Goal: Find contact information: Find contact information

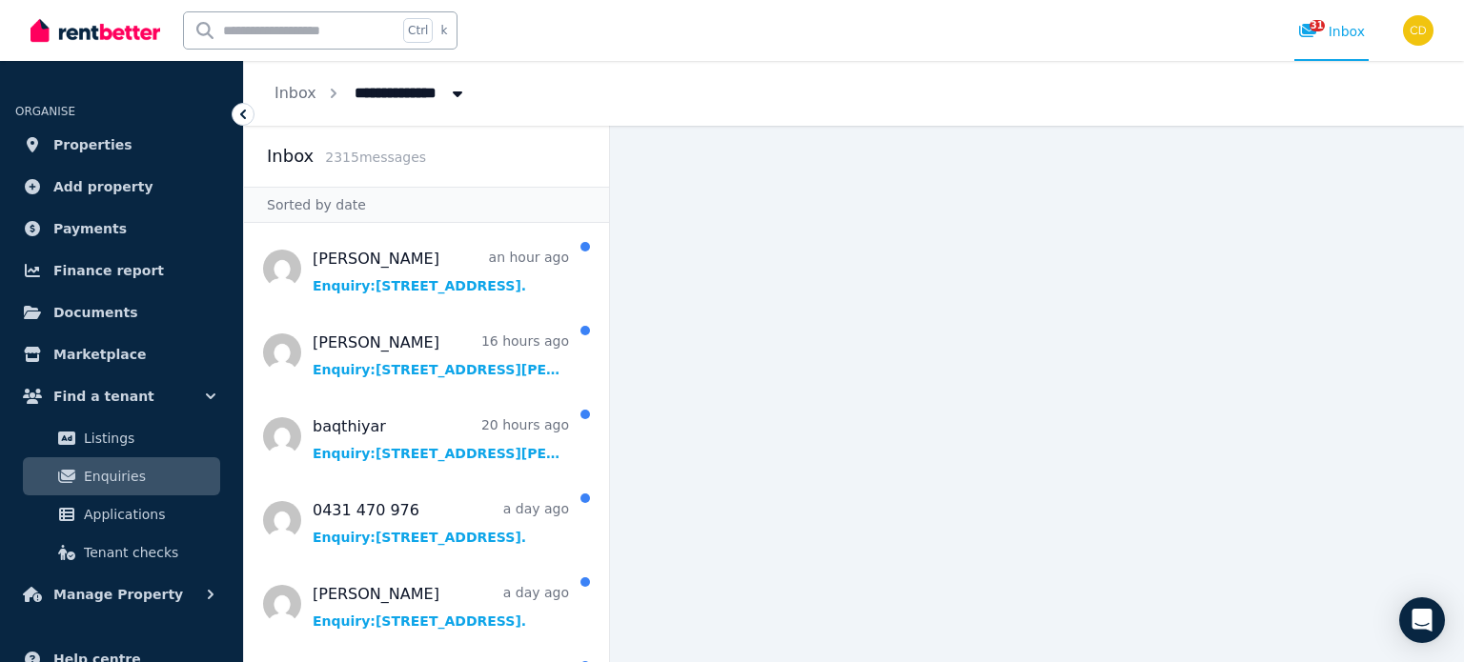
click at [328, 33] on input "text" at bounding box center [290, 30] width 213 height 36
type input "******"
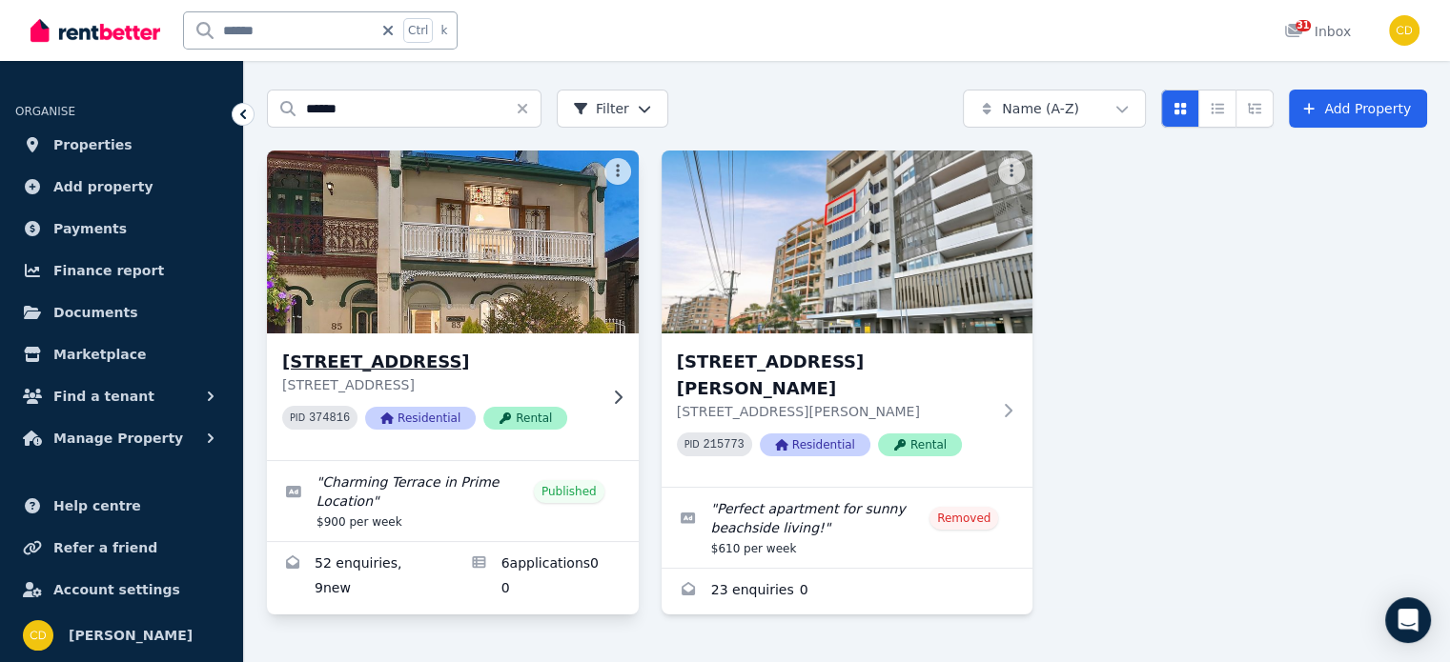
scroll to position [92, 0]
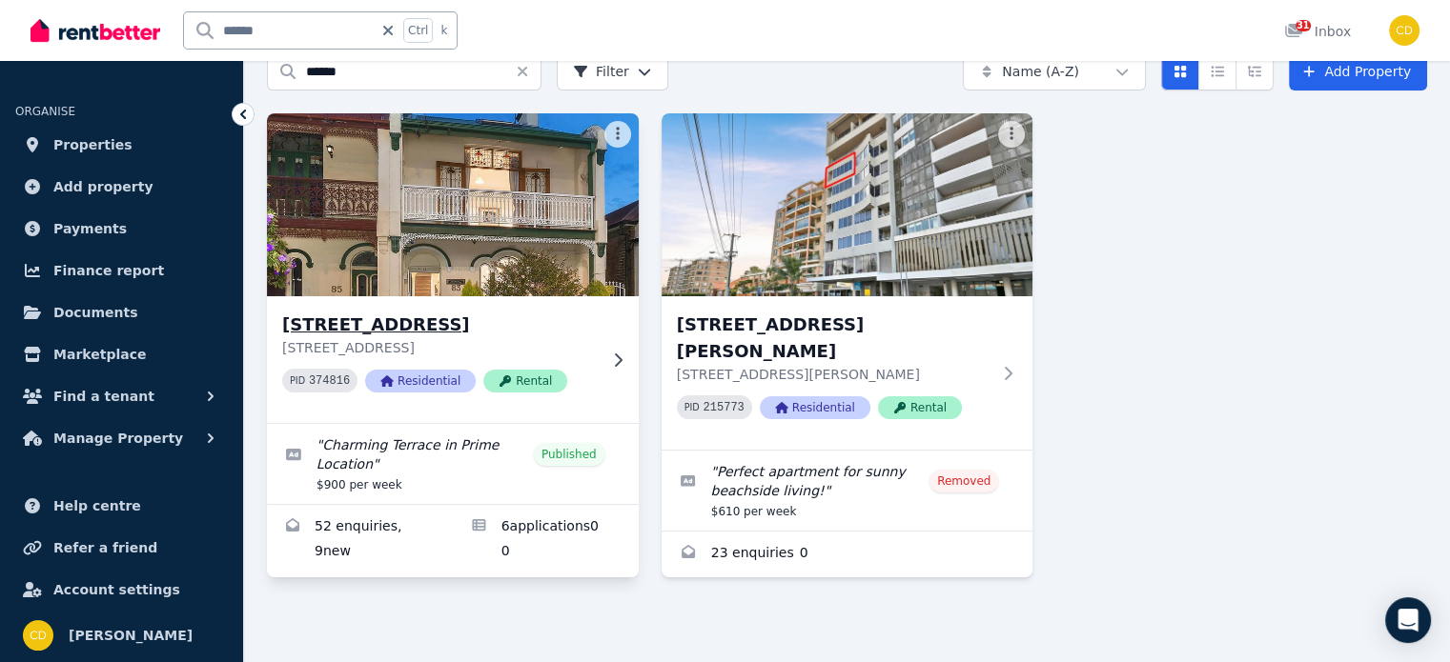
click at [491, 324] on h3 "[STREET_ADDRESS]" at bounding box center [439, 325] width 315 height 27
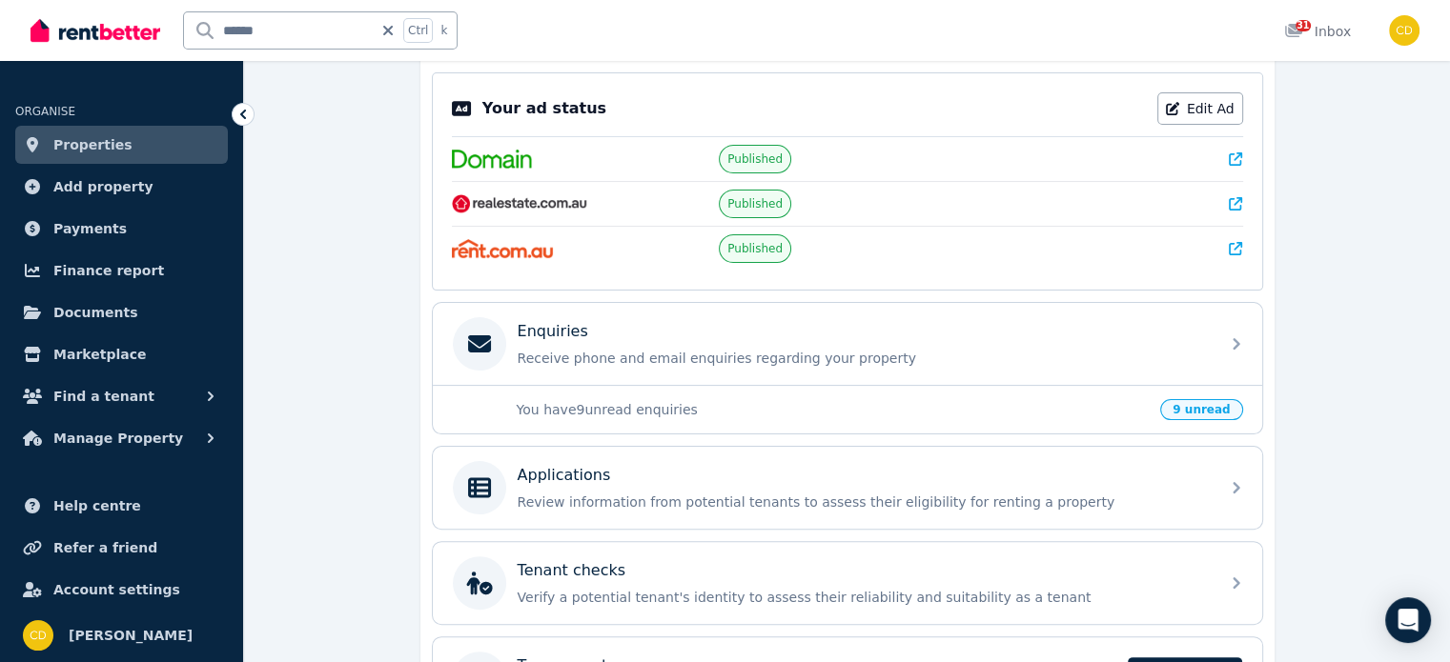
scroll to position [381, 0]
drag, startPoint x: 1169, startPoint y: 472, endPoint x: 1241, endPoint y: 151, distance: 329.0
click at [1241, 151] on link at bounding box center [1235, 158] width 13 height 19
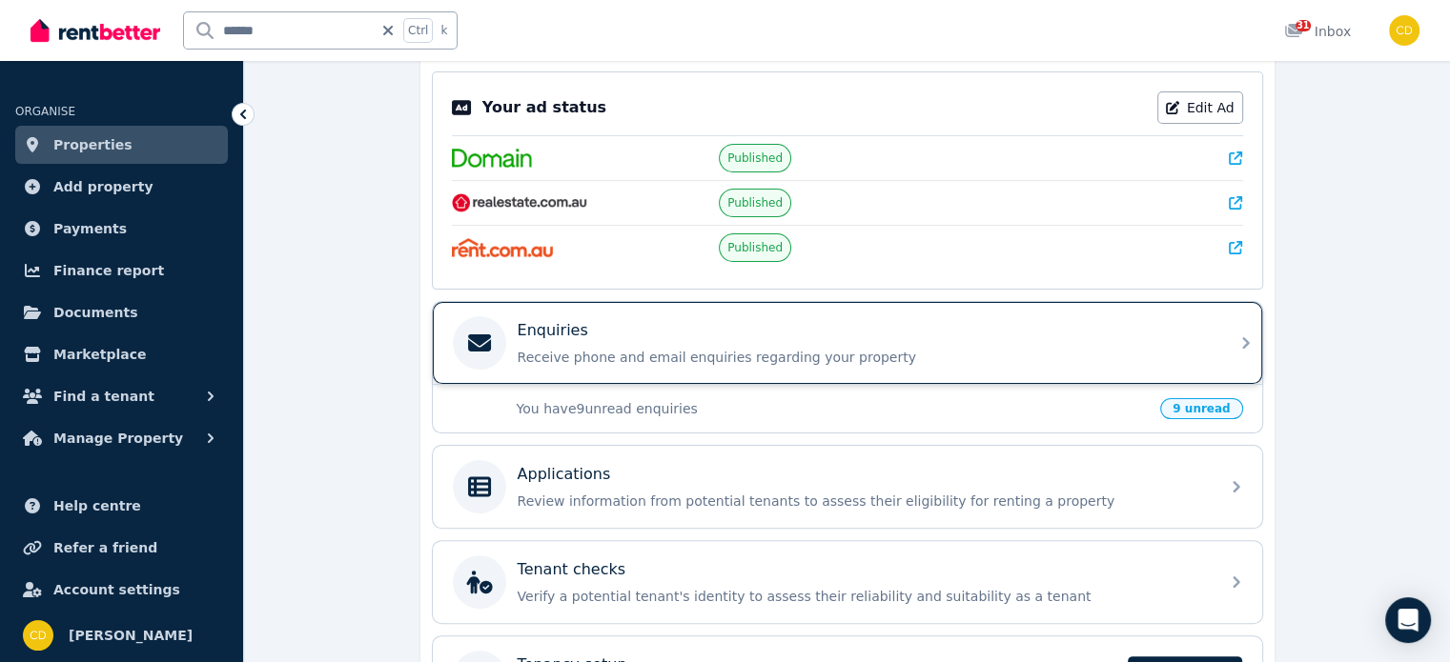
click at [624, 323] on div "Enquiries" at bounding box center [863, 330] width 690 height 23
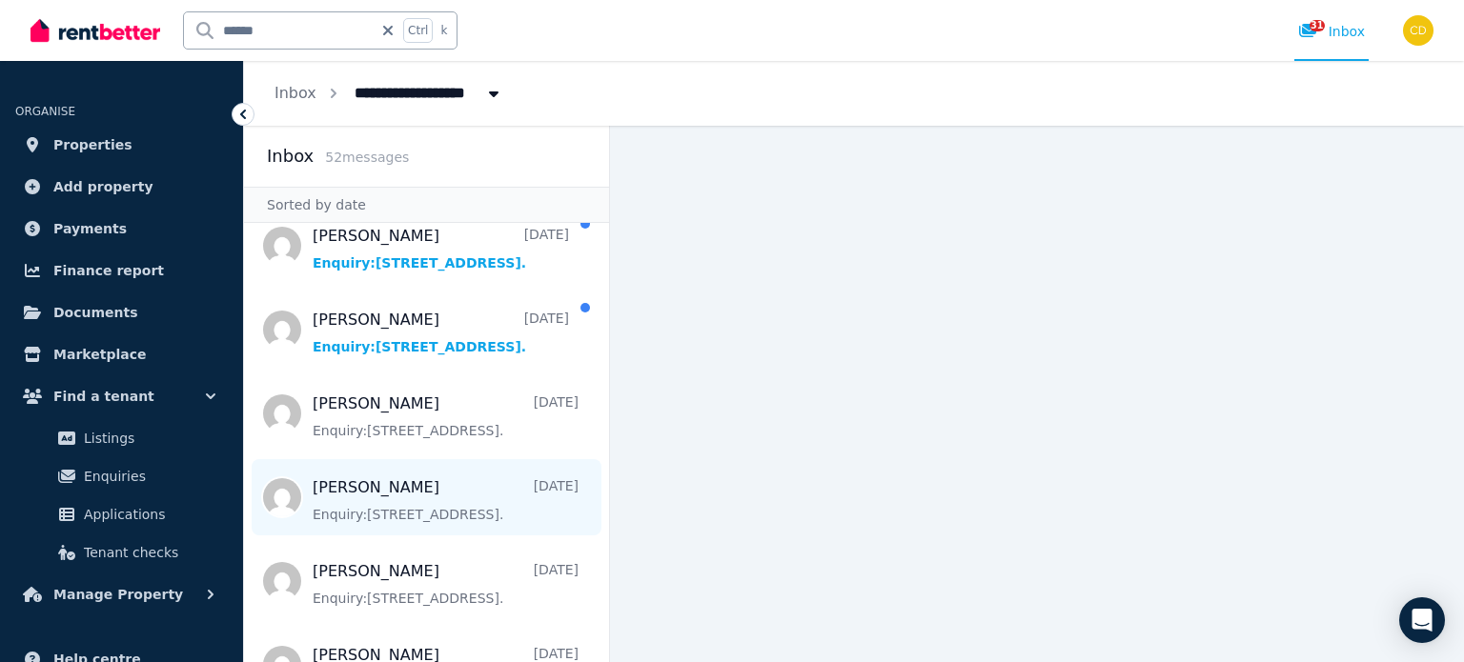
scroll to position [572, 0]
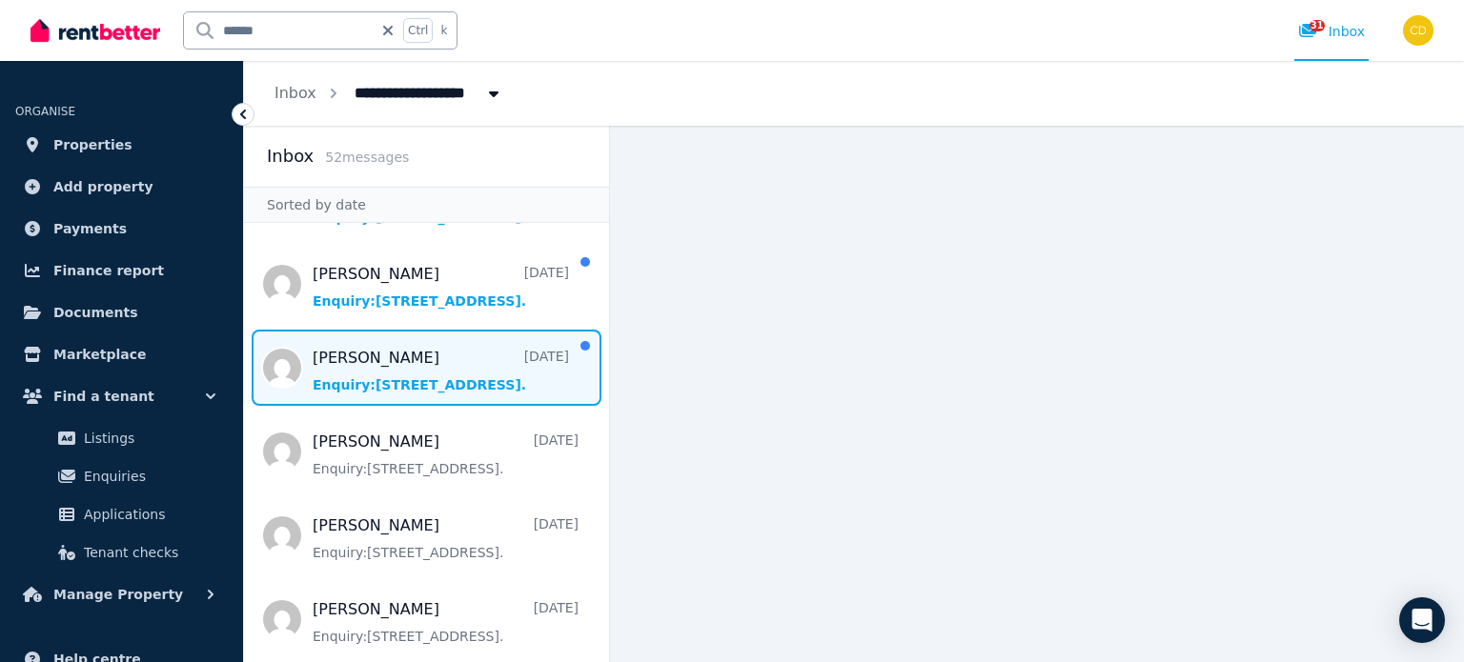
click at [435, 359] on span "Message list" at bounding box center [426, 368] width 365 height 76
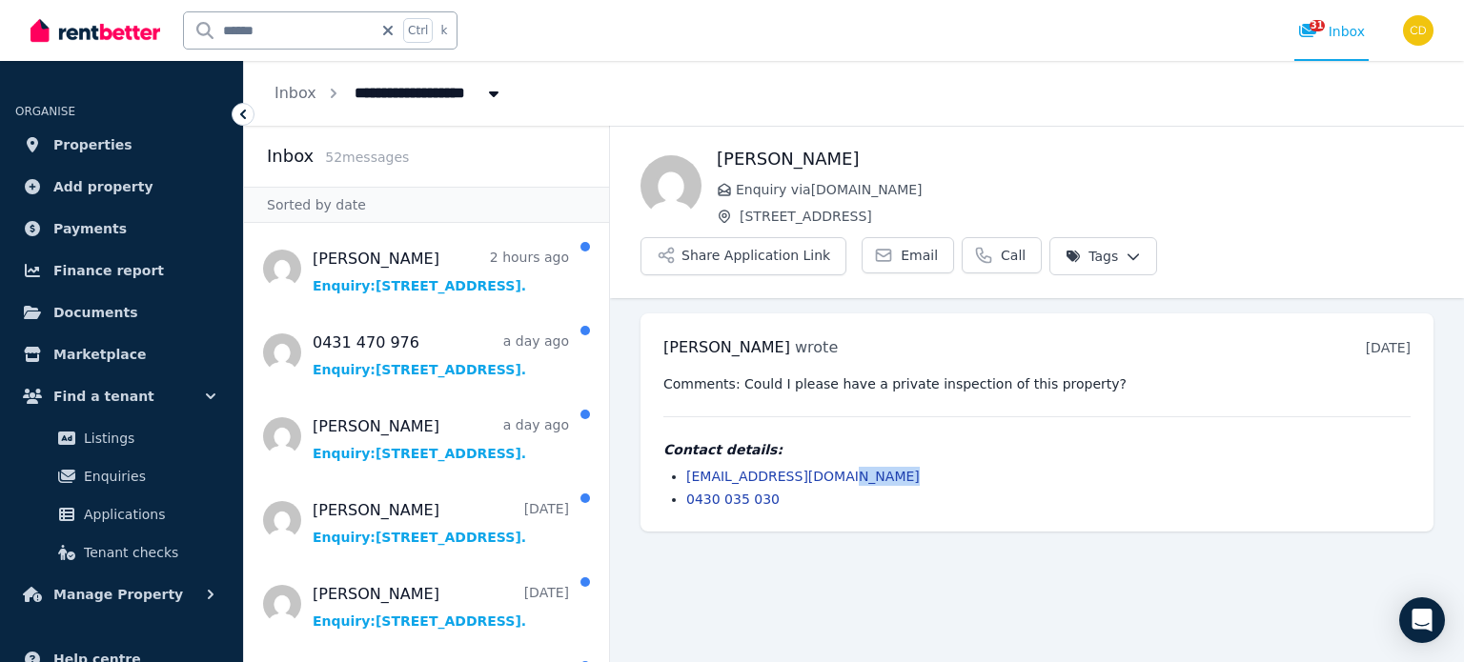
drag, startPoint x: 858, startPoint y: 416, endPoint x: 658, endPoint y: 437, distance: 201.1
click at [658, 437] on div "[PERSON_NAME] wrote [DATE] 1:42 pm [DATE][DATE] Comments: Could I please have a…" at bounding box center [1036, 423] width 793 height 218
click at [843, 440] on div "Contact details: [EMAIL_ADDRESS][DOMAIN_NAME] 0430 035 030" at bounding box center [1036, 474] width 747 height 69
drag, startPoint x: 846, startPoint y: 426, endPoint x: 679, endPoint y: 426, distance: 167.7
click at [682, 467] on ul "[EMAIL_ADDRESS][DOMAIN_NAME] 0430 035 030" at bounding box center [1036, 488] width 747 height 42
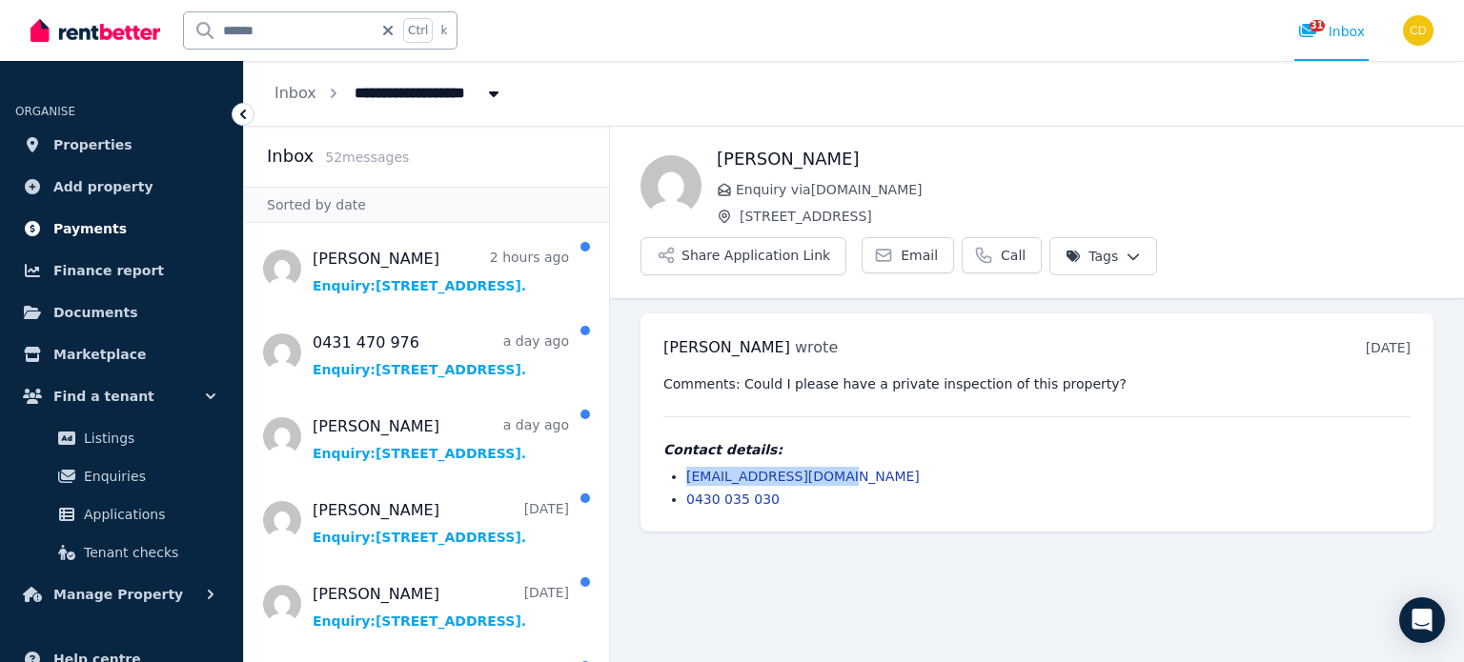
copy link "[EMAIL_ADDRESS][DOMAIN_NAME]"
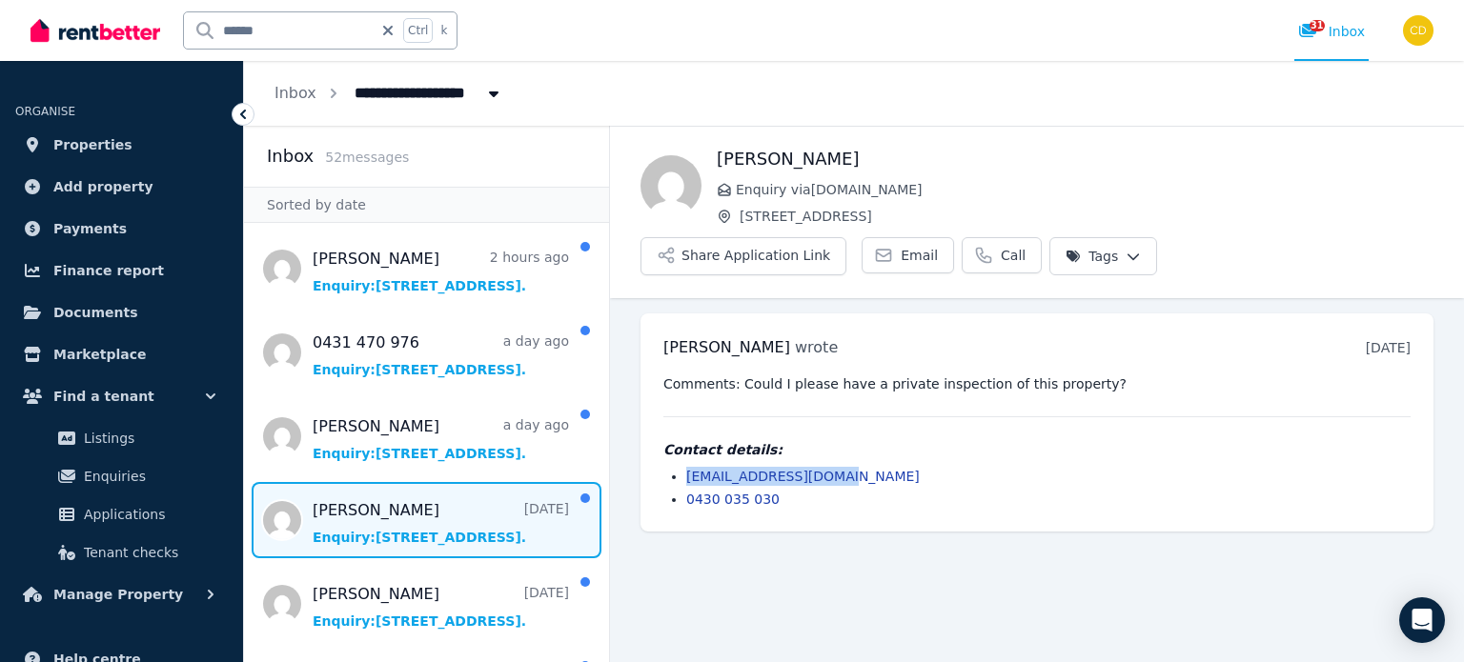
click at [388, 517] on span "Message list" at bounding box center [426, 520] width 365 height 76
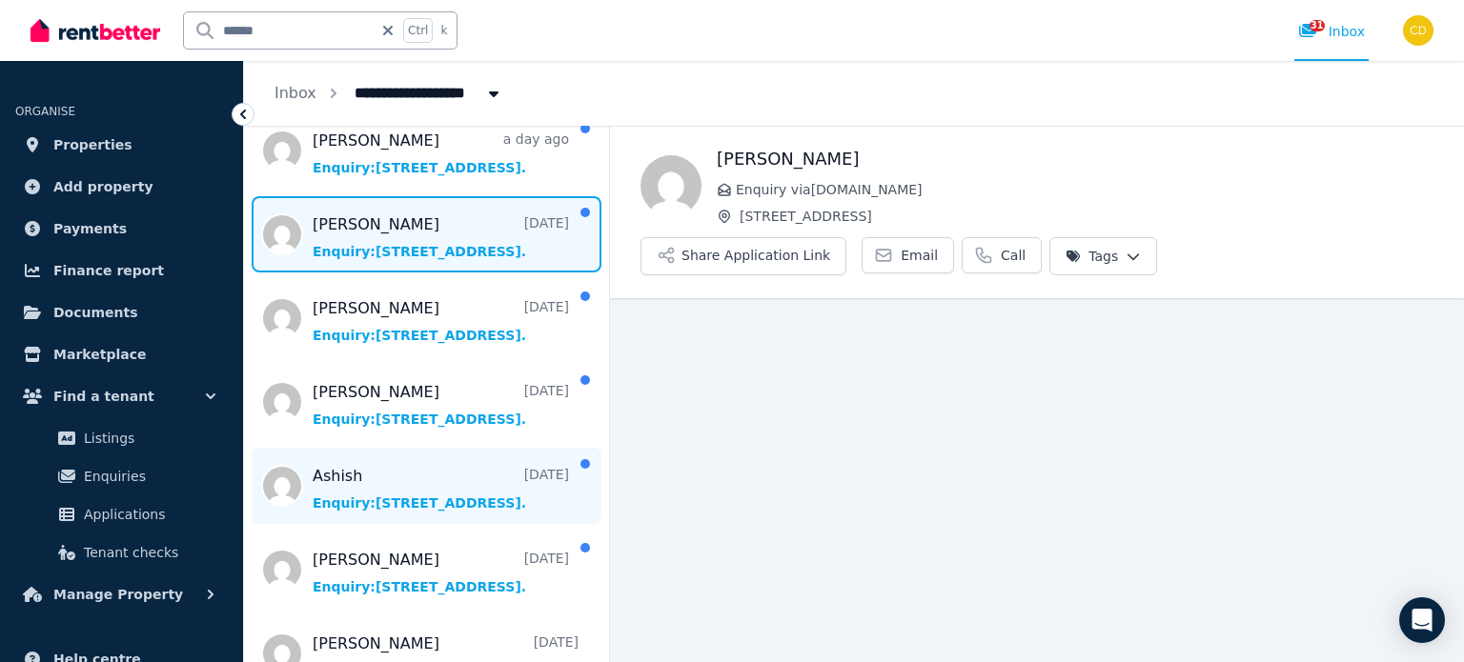
scroll to position [477, 0]
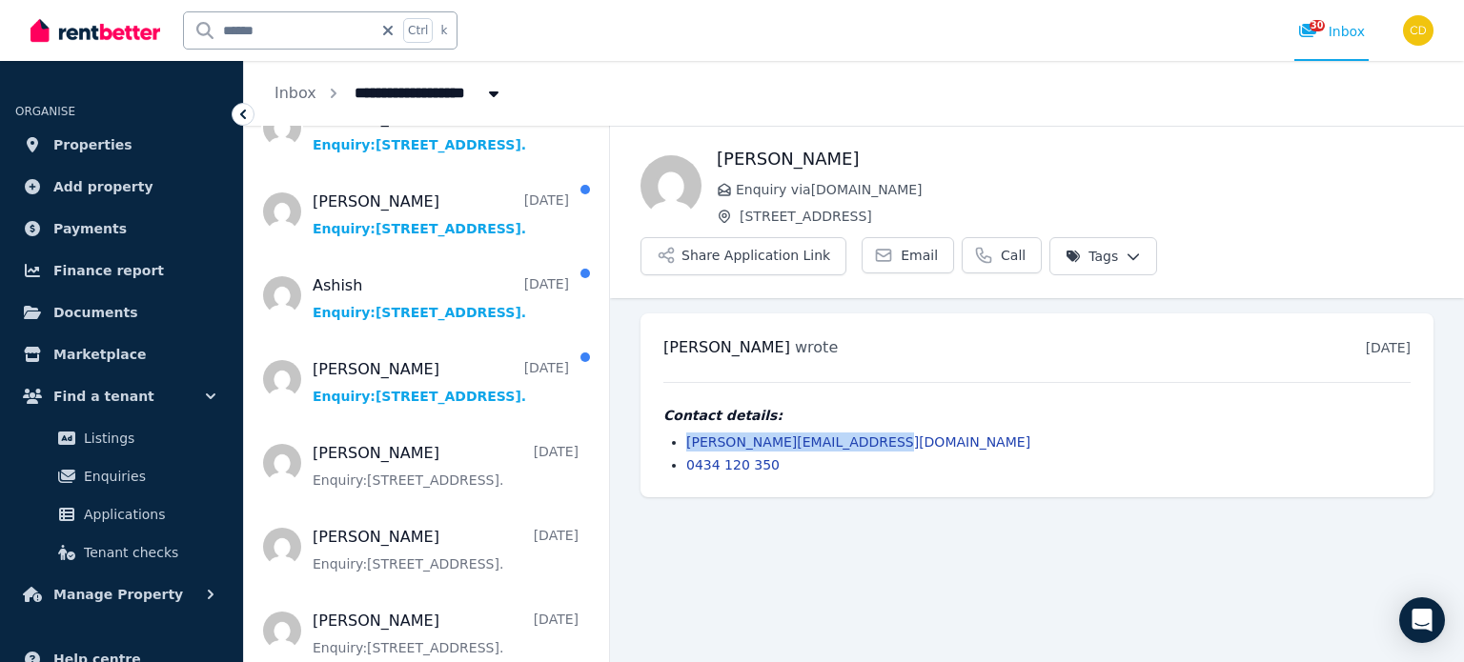
drag, startPoint x: 896, startPoint y: 388, endPoint x: 670, endPoint y: 392, distance: 225.9
click at [670, 433] on ul "[PERSON_NAME][EMAIL_ADDRESS][DOMAIN_NAME] 0434 120 350" at bounding box center [1036, 454] width 747 height 42
copy link "[PERSON_NAME][EMAIL_ADDRESS][DOMAIN_NAME]"
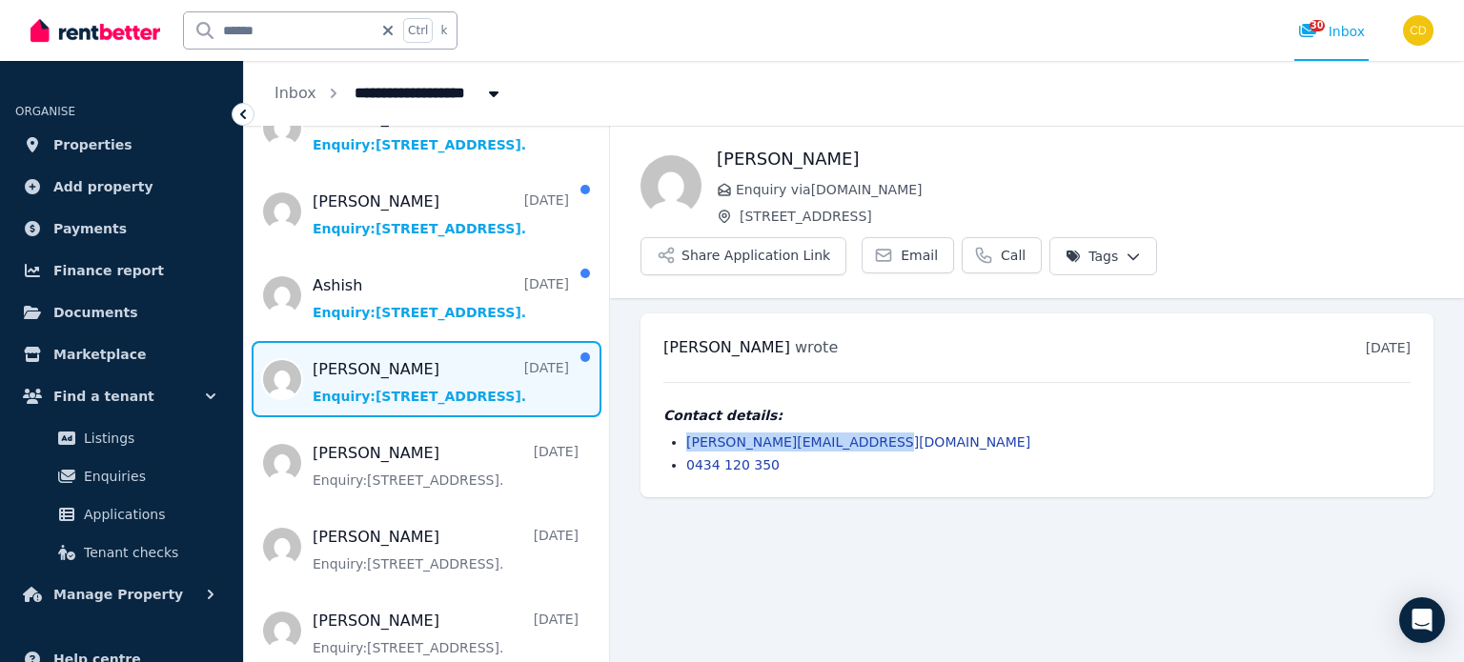
click at [400, 380] on span "Message list" at bounding box center [426, 379] width 365 height 76
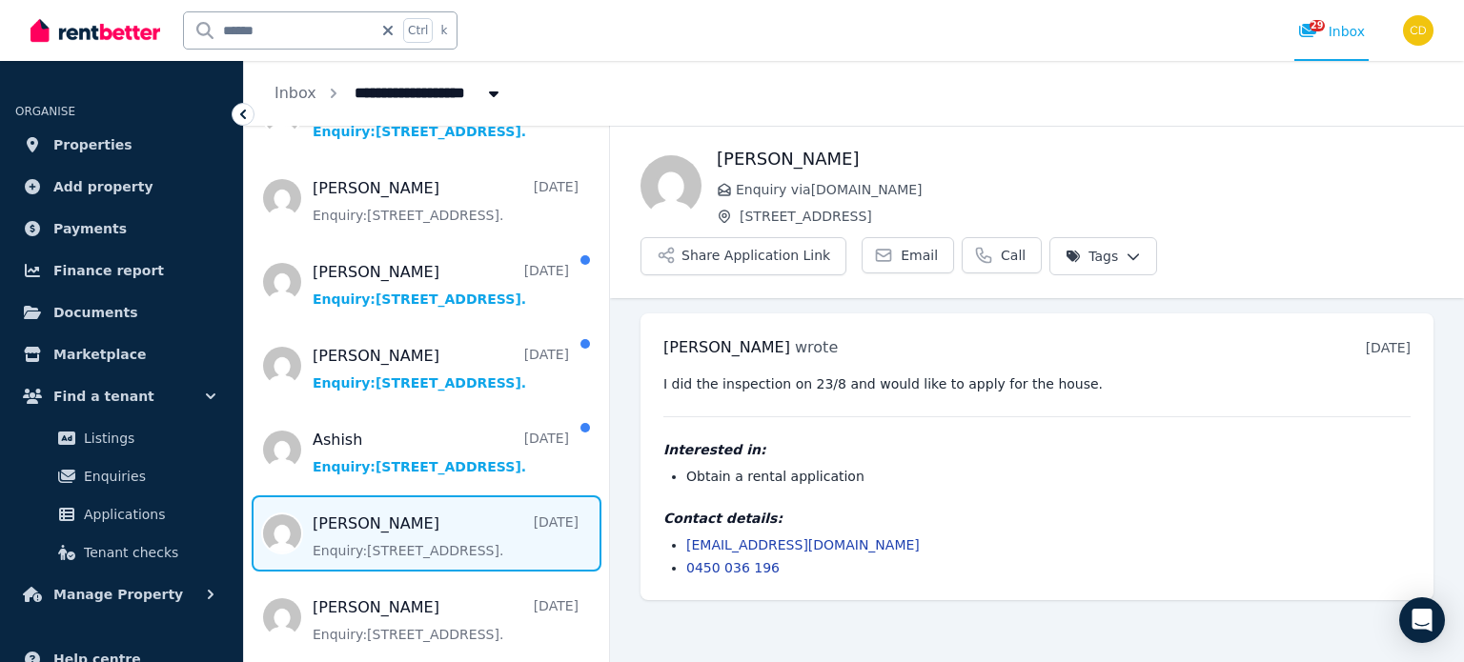
scroll to position [191, 0]
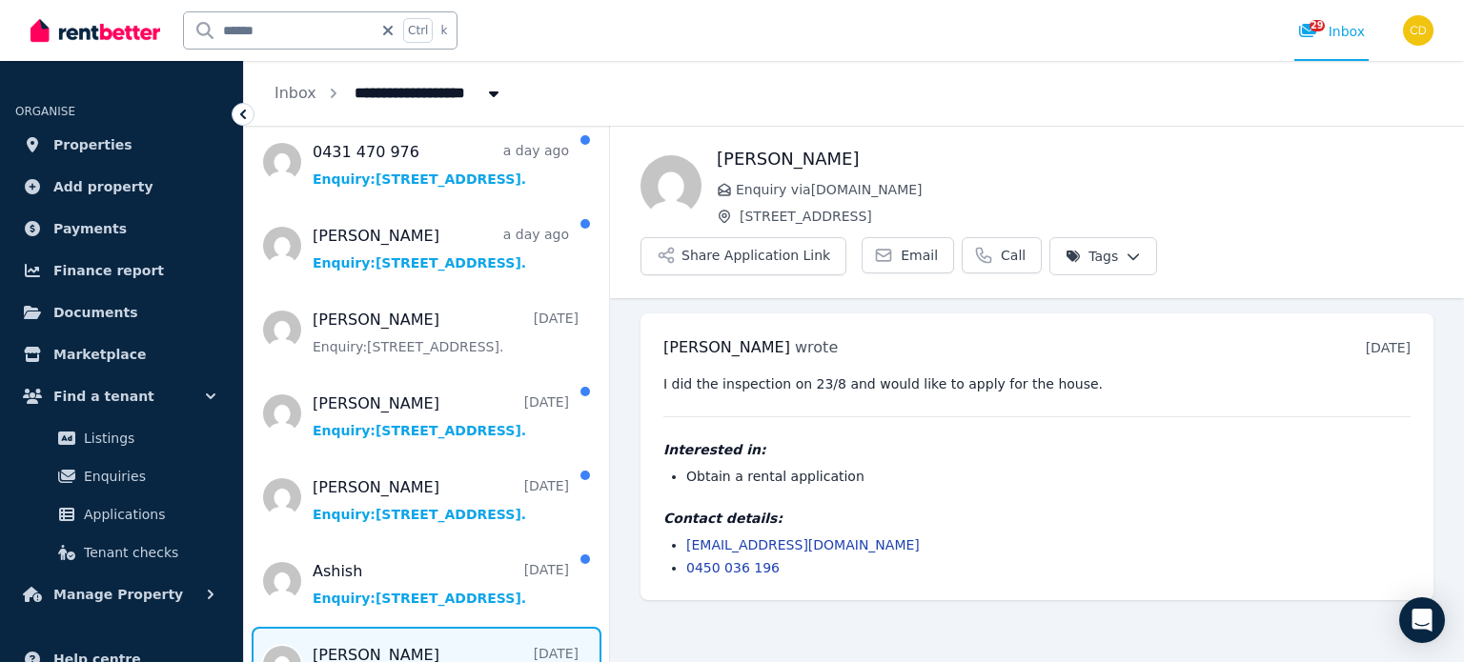
drag, startPoint x: 900, startPoint y: 489, endPoint x: 684, endPoint y: 487, distance: 215.4
click at [684, 536] on ul "[EMAIL_ADDRESS][DOMAIN_NAME] 0450 036 196" at bounding box center [1036, 557] width 747 height 42
copy link "[EMAIL_ADDRESS][DOMAIN_NAME]"
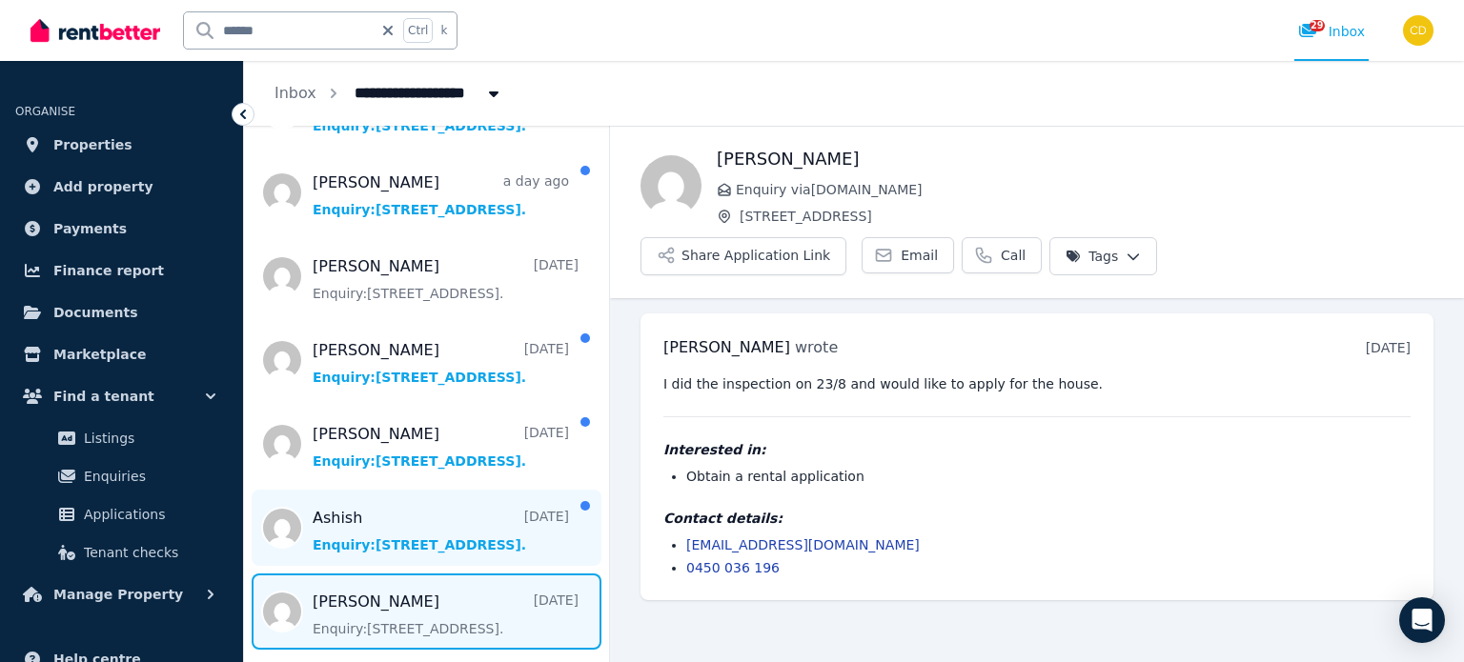
scroll to position [286, 0]
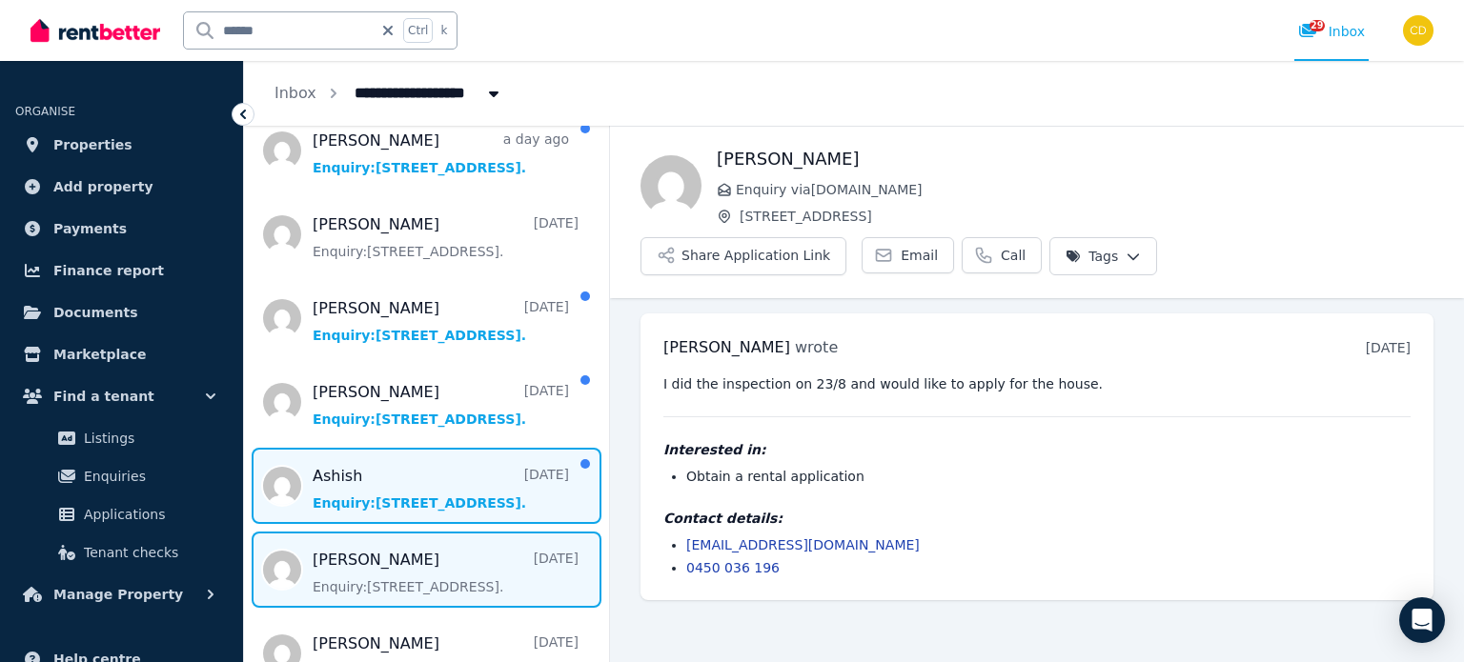
click at [400, 468] on span "Message list" at bounding box center [426, 486] width 365 height 76
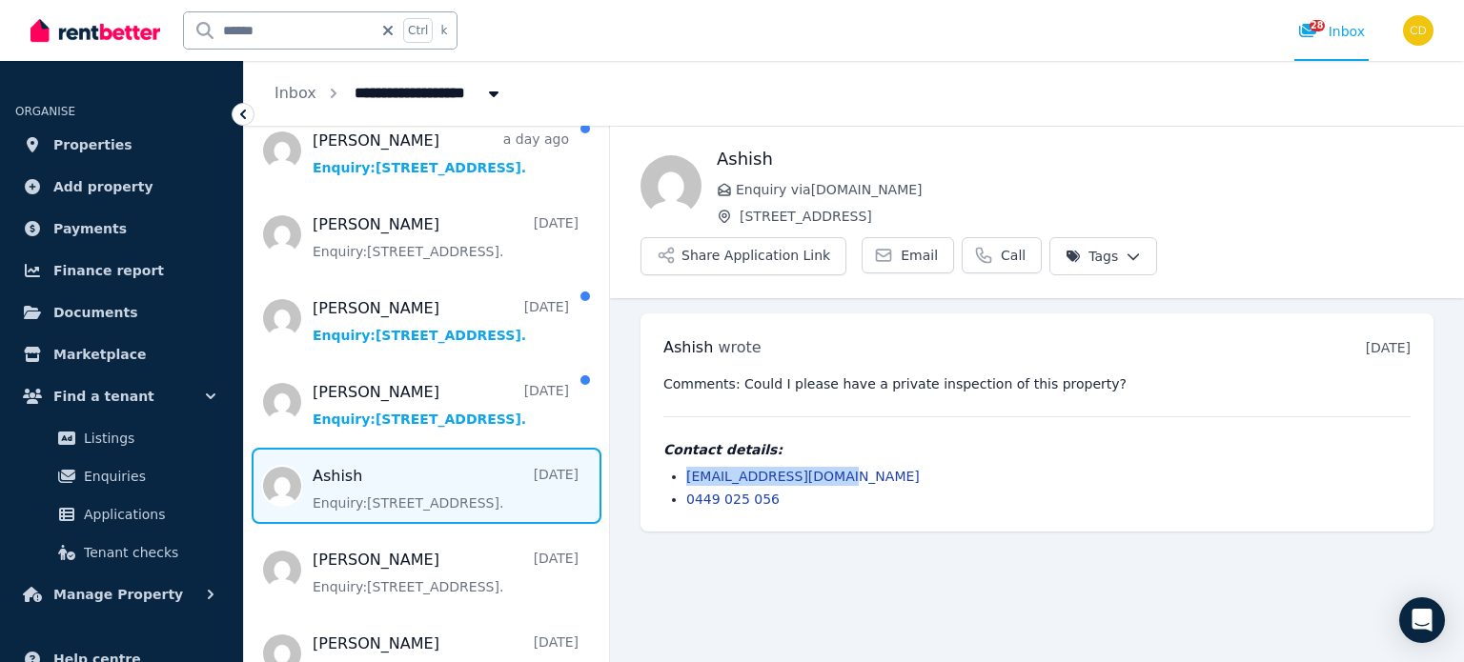
drag, startPoint x: 869, startPoint y: 426, endPoint x: 680, endPoint y: 436, distance: 189.0
click at [680, 467] on ul "[EMAIL_ADDRESS][DOMAIN_NAME] 0449 025 056" at bounding box center [1036, 488] width 747 height 42
copy link "[EMAIL_ADDRESS][DOMAIN_NAME]"
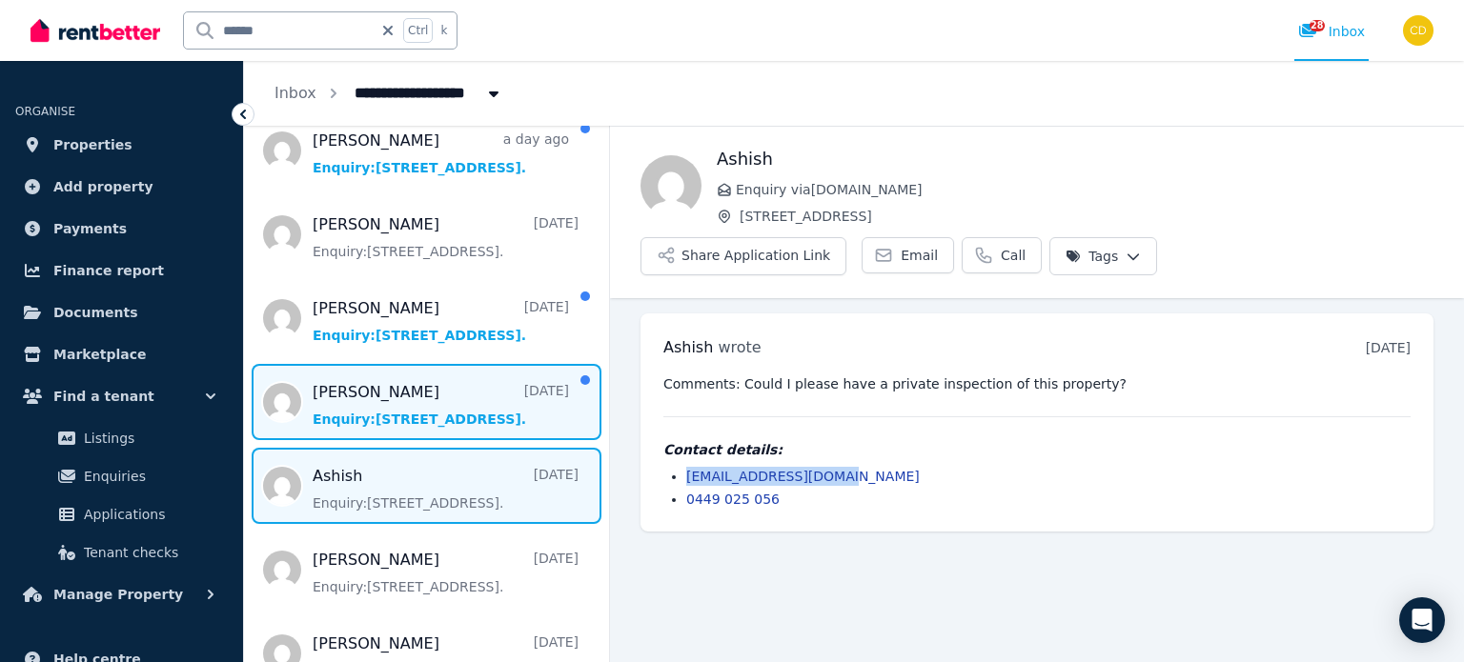
click at [359, 393] on span "Message list" at bounding box center [426, 402] width 365 height 76
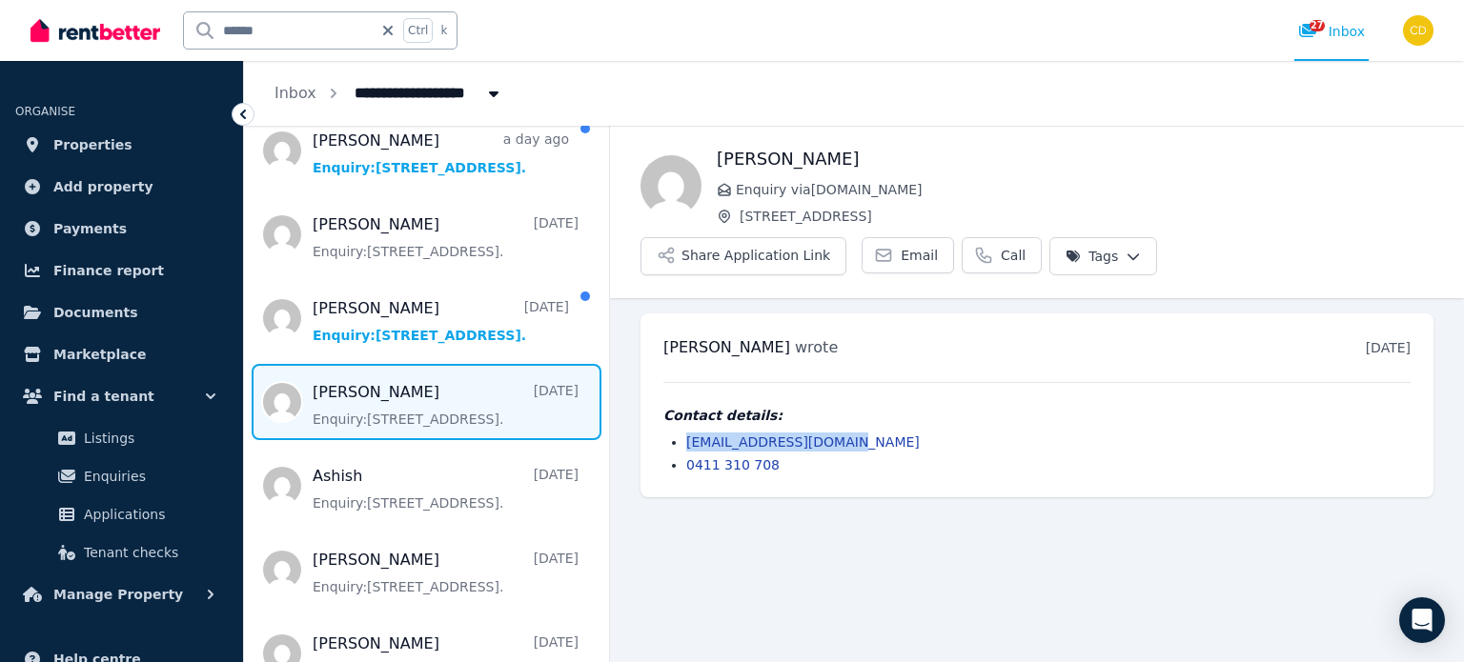
drag, startPoint x: 855, startPoint y: 388, endPoint x: 673, endPoint y: 395, distance: 182.2
click at [686, 433] on li "[EMAIL_ADDRESS][DOMAIN_NAME]" at bounding box center [1048, 442] width 724 height 19
copy link "[EMAIL_ADDRESS][DOMAIN_NAME]"
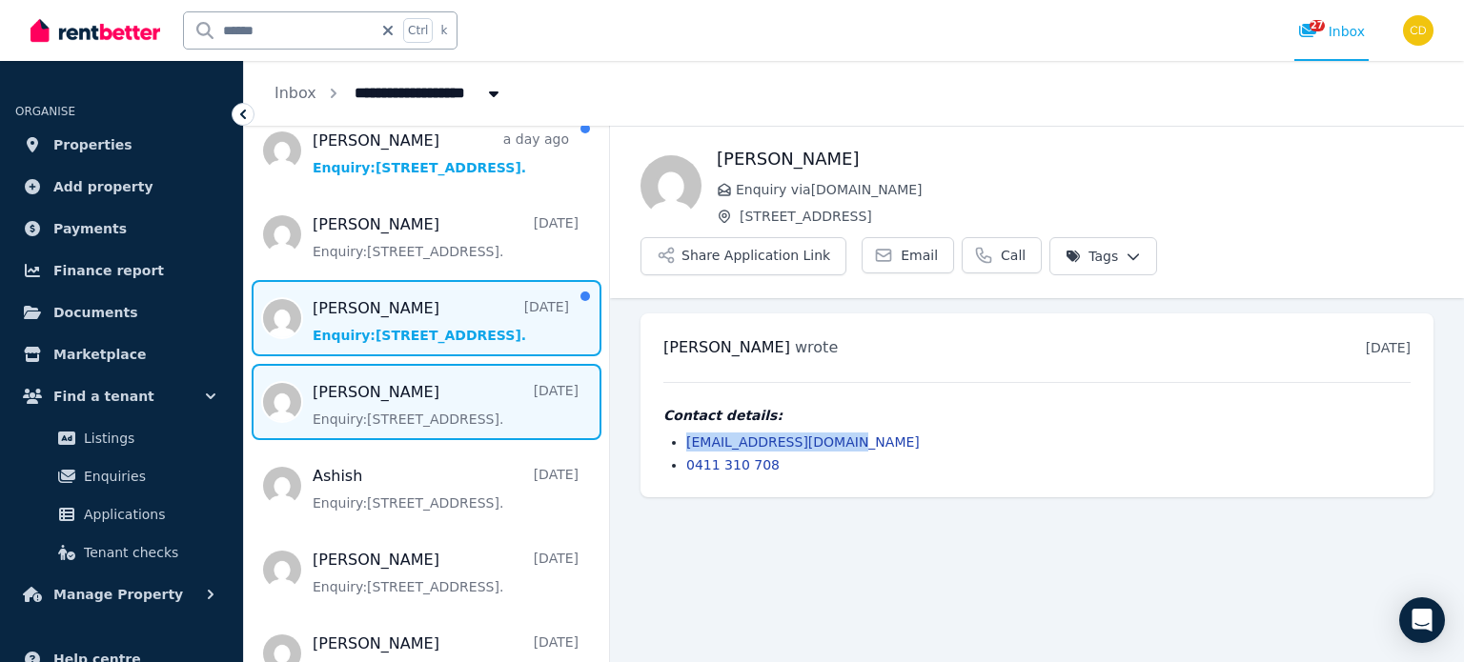
drag, startPoint x: 412, startPoint y: 305, endPoint x: 444, endPoint y: 326, distance: 38.6
click at [412, 305] on span "Message list" at bounding box center [426, 318] width 365 height 76
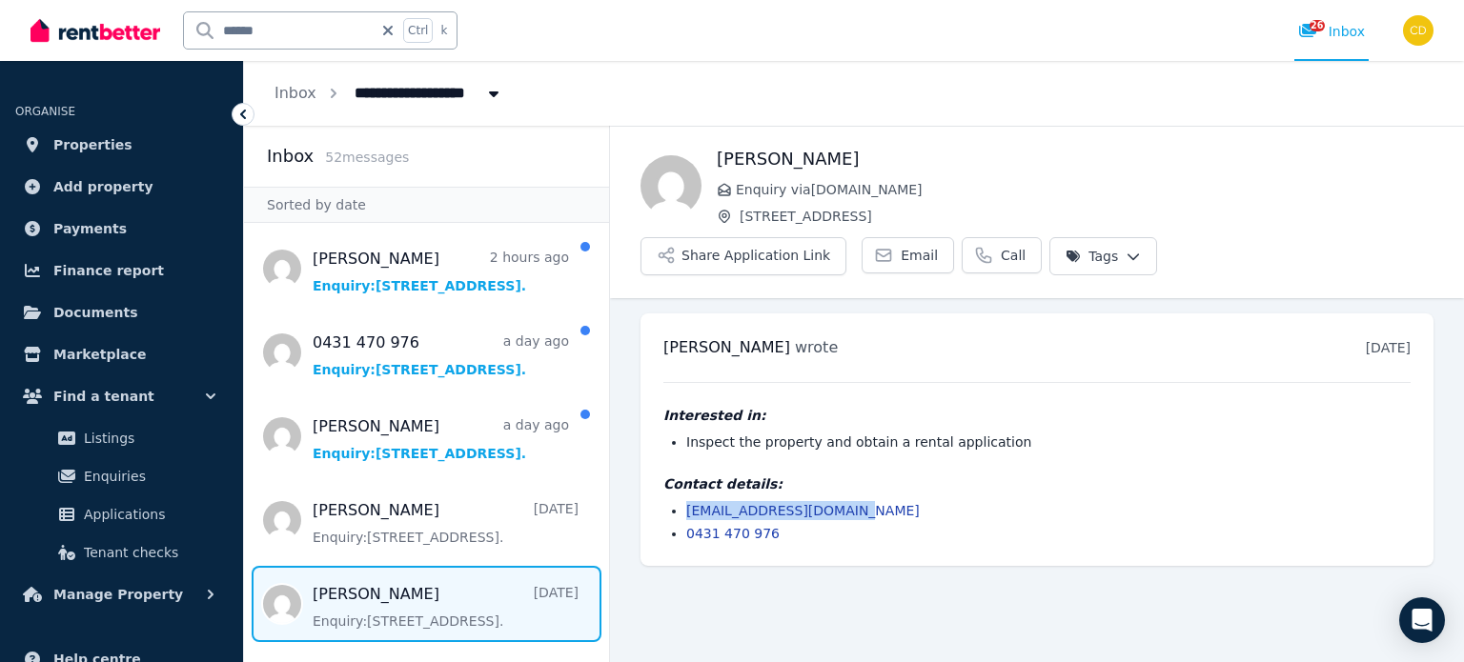
drag, startPoint x: 865, startPoint y: 453, endPoint x: 664, endPoint y: 456, distance: 201.1
click at [664, 501] on ul "[EMAIL_ADDRESS][DOMAIN_NAME] 0431 470 976" at bounding box center [1036, 522] width 747 height 42
copy link "[EMAIL_ADDRESS][DOMAIN_NAME]"
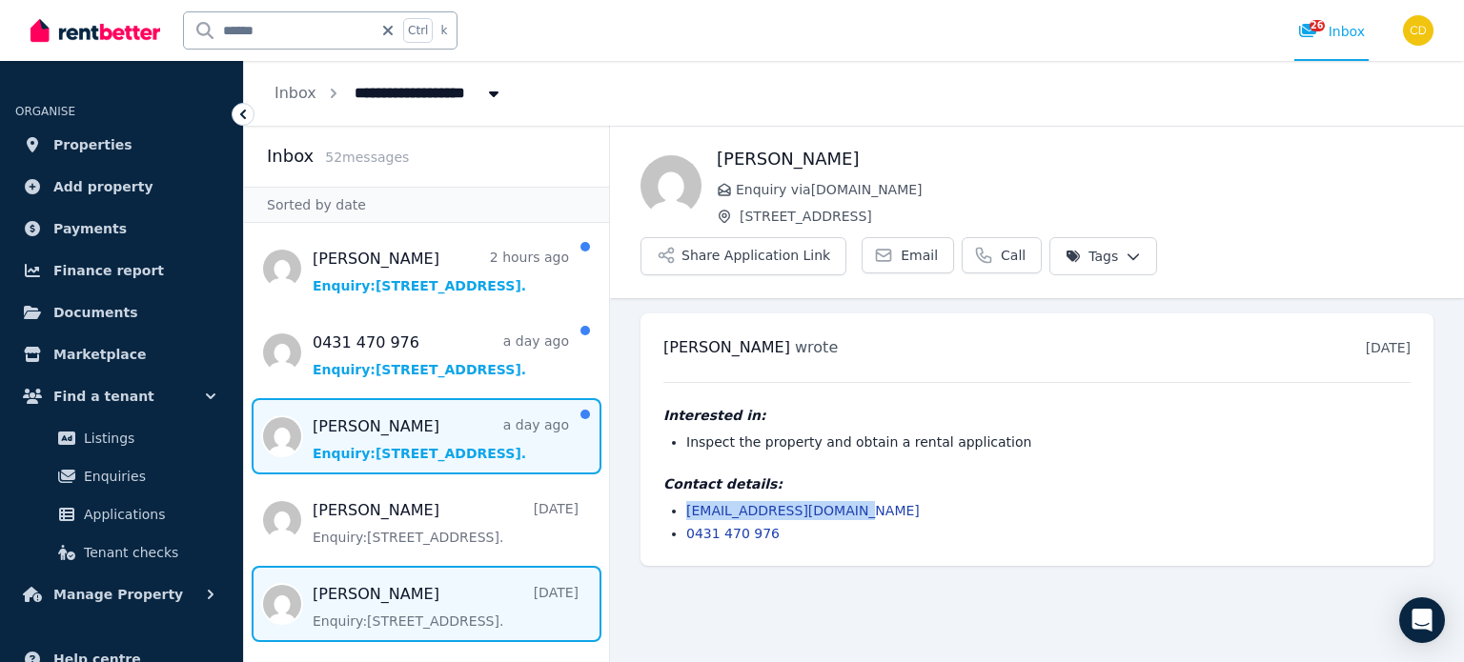
click at [444, 437] on span "Message list" at bounding box center [426, 436] width 365 height 76
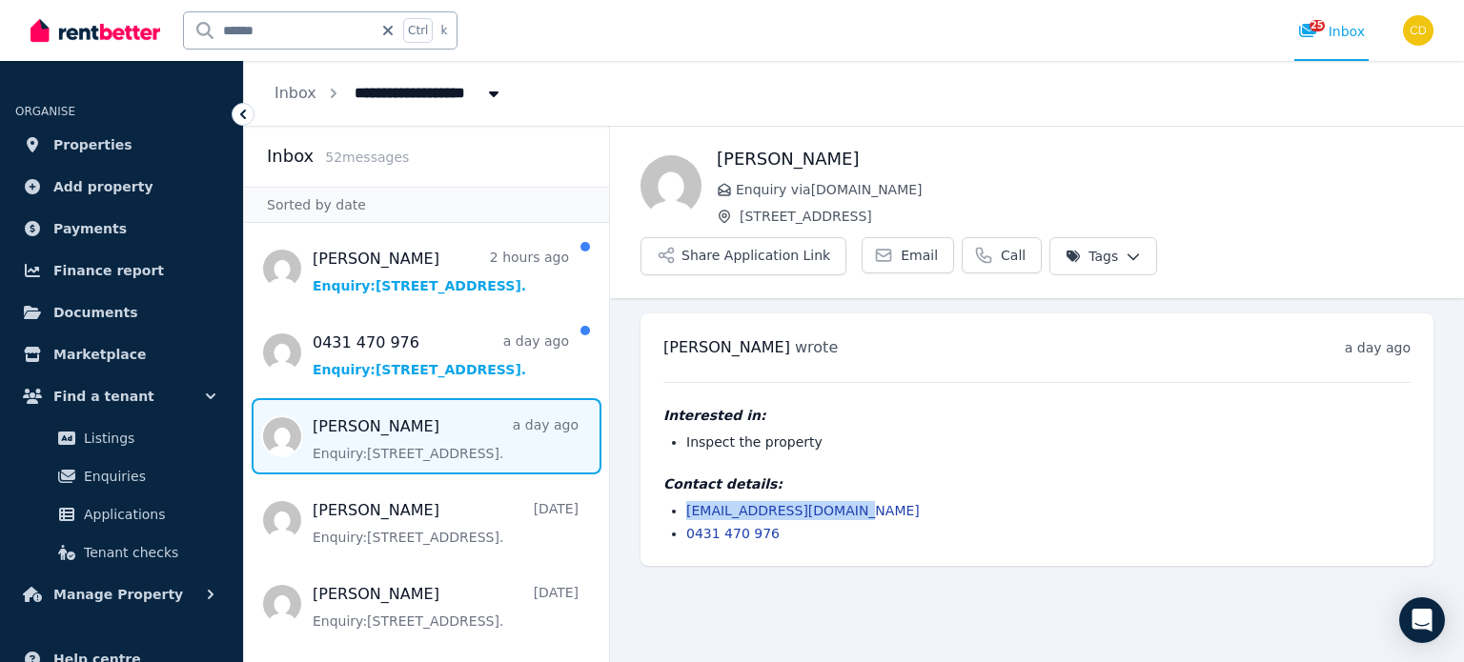
drag, startPoint x: 846, startPoint y: 466, endPoint x: 678, endPoint y: 455, distance: 169.1
click at [685, 501] on ul "[EMAIL_ADDRESS][DOMAIN_NAME] 0431 470 976" at bounding box center [1036, 522] width 747 height 42
copy link "[EMAIL_ADDRESS][DOMAIN_NAME]"
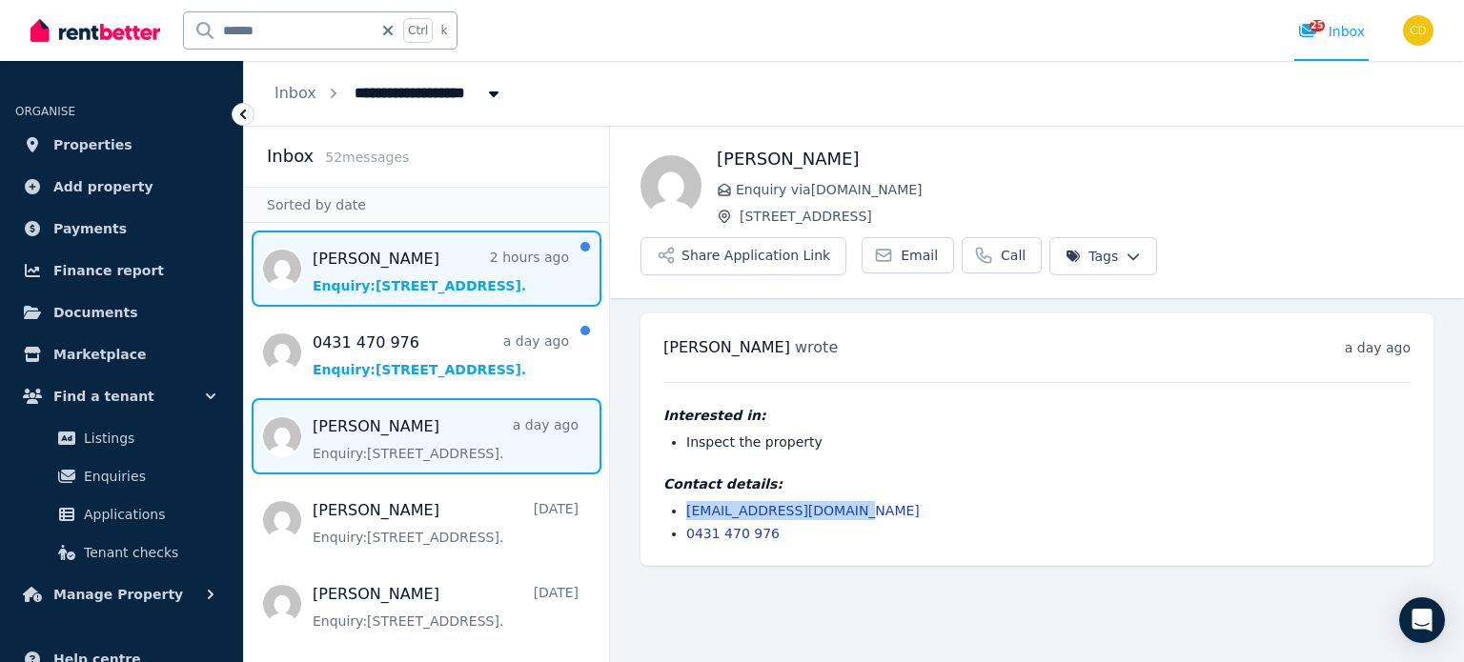
click at [428, 254] on span "Message list" at bounding box center [426, 269] width 365 height 76
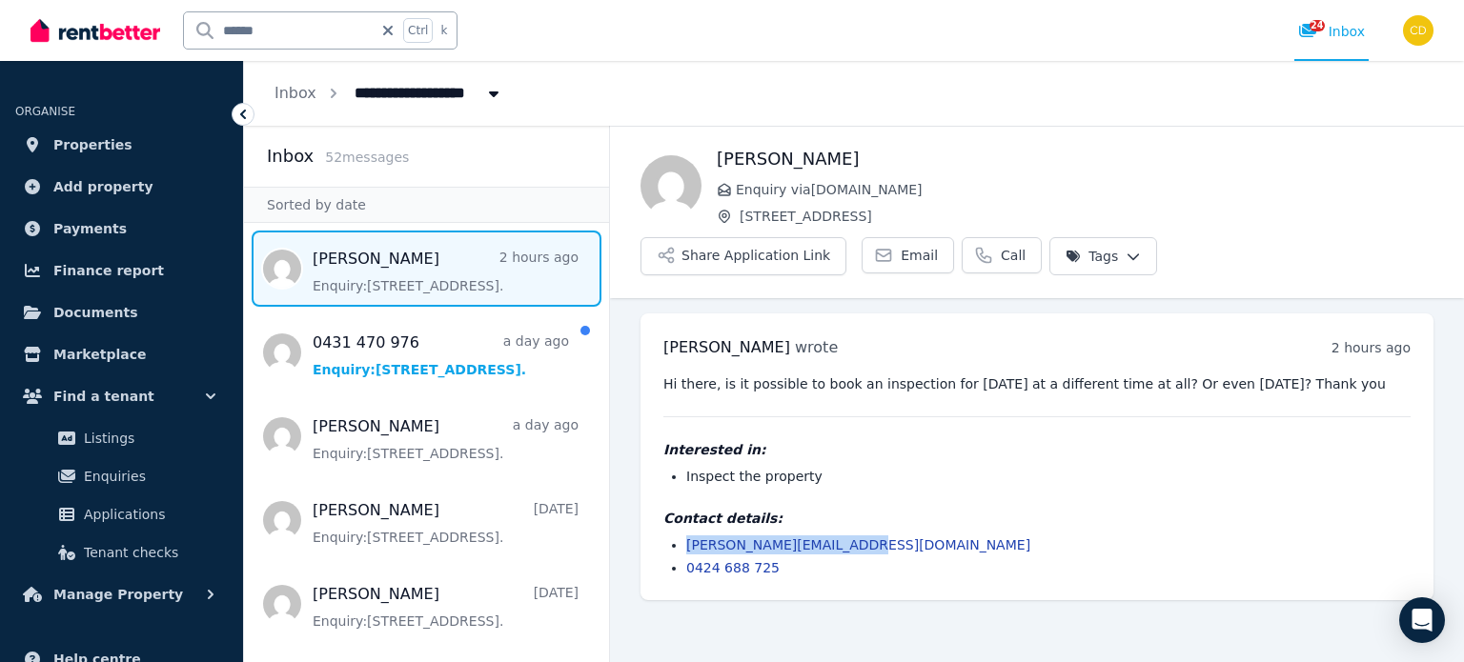
drag, startPoint x: 867, startPoint y: 495, endPoint x: 672, endPoint y: 486, distance: 195.6
click at [686, 536] on li "[PERSON_NAME][EMAIL_ADDRESS][DOMAIN_NAME]" at bounding box center [1048, 545] width 724 height 19
copy link "[PERSON_NAME][EMAIL_ADDRESS][DOMAIN_NAME]"
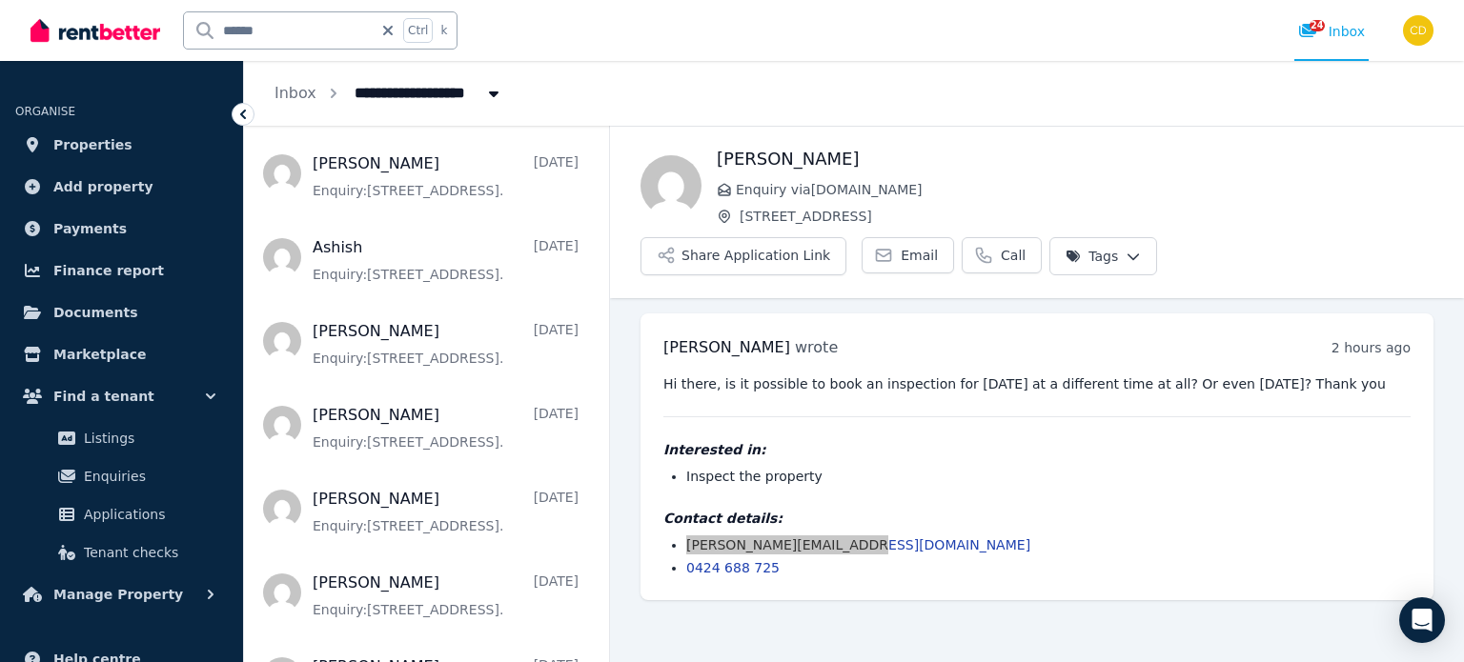
scroll to position [667, 0]
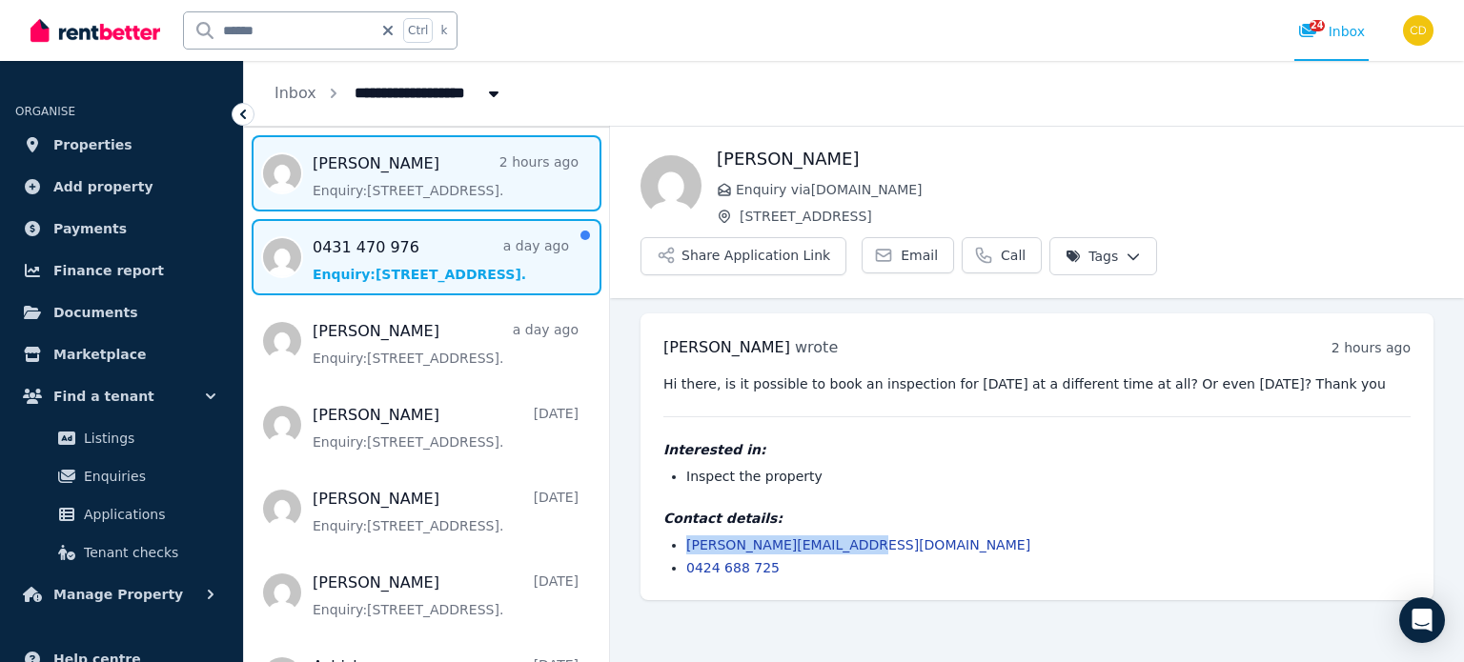
click at [446, 266] on span "Message list" at bounding box center [426, 257] width 365 height 76
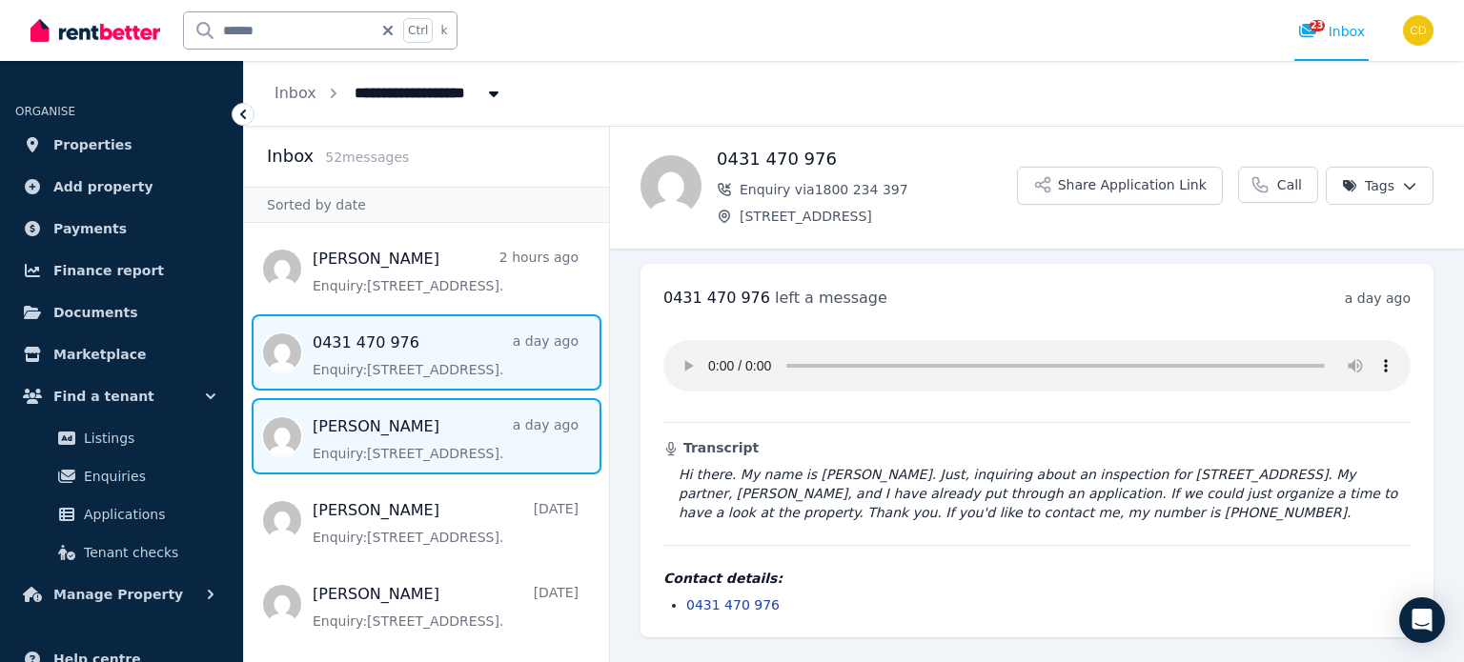
click at [428, 428] on span "Message list" at bounding box center [426, 436] width 365 height 76
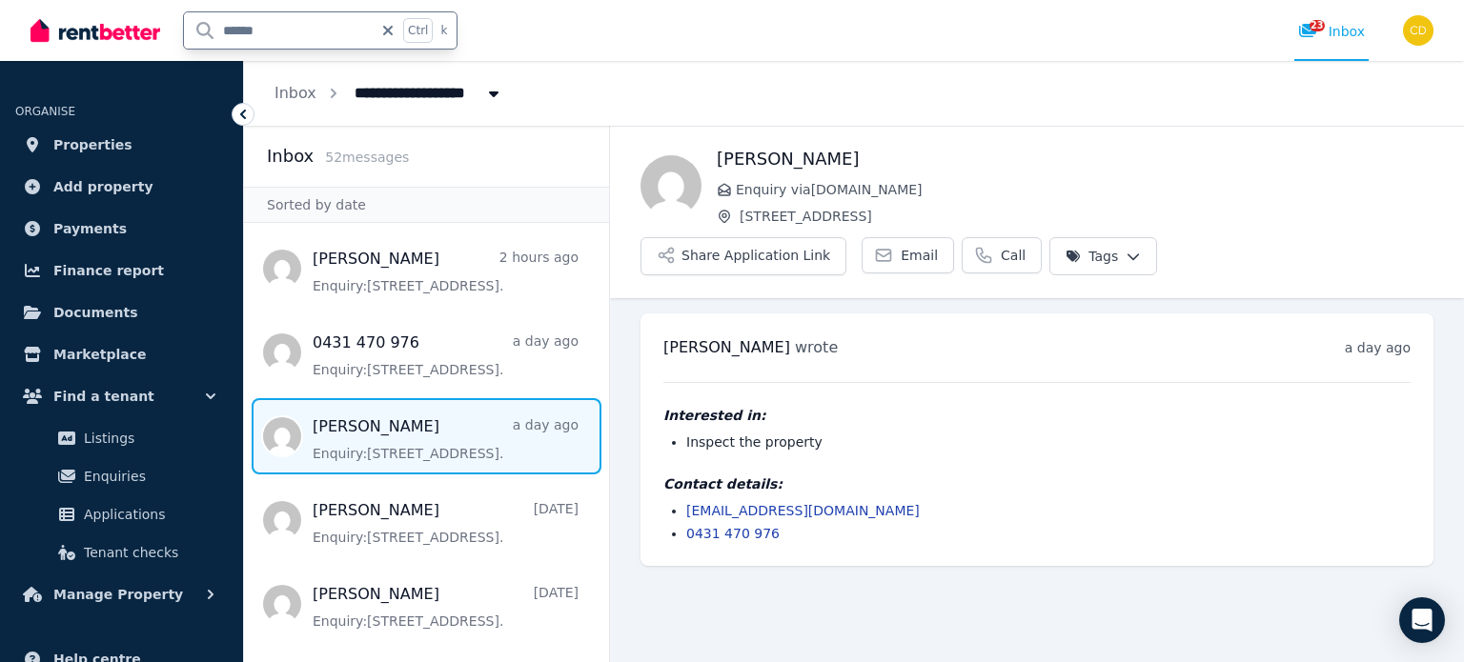
click at [292, 38] on input "******" at bounding box center [278, 30] width 189 height 36
type input "*******"
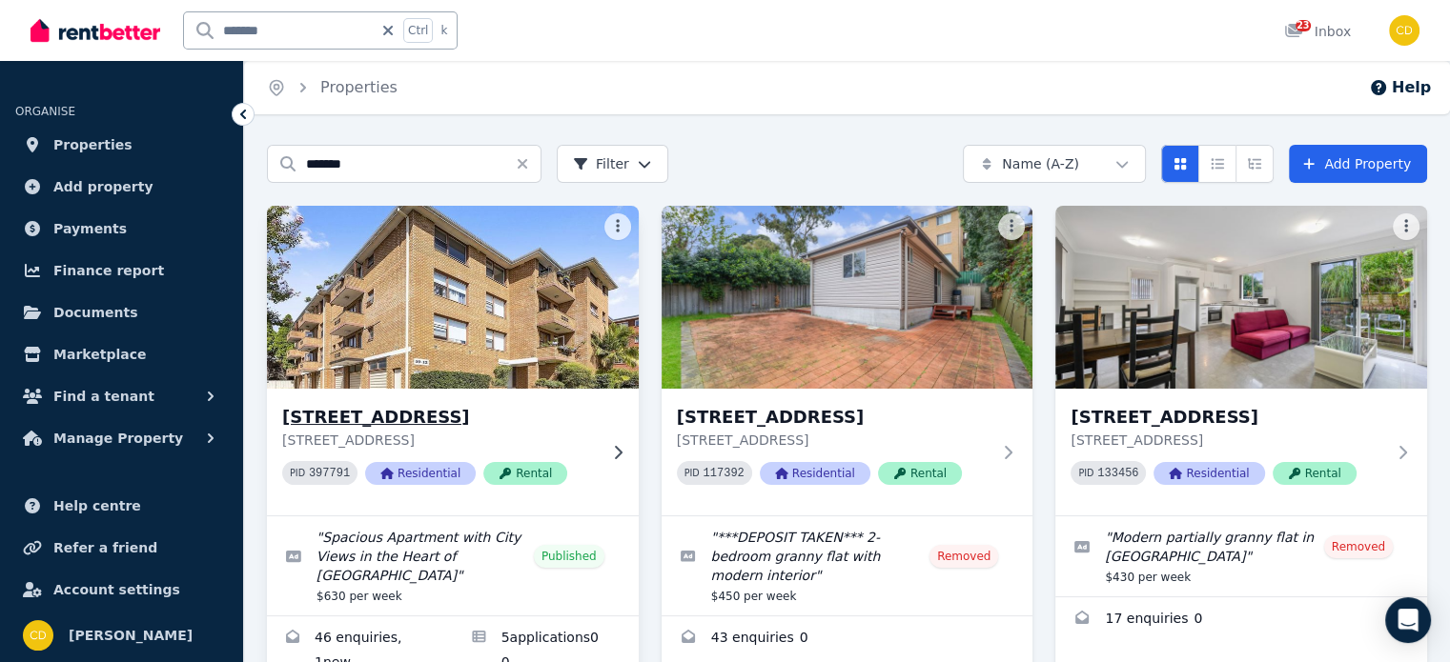
scroll to position [92, 0]
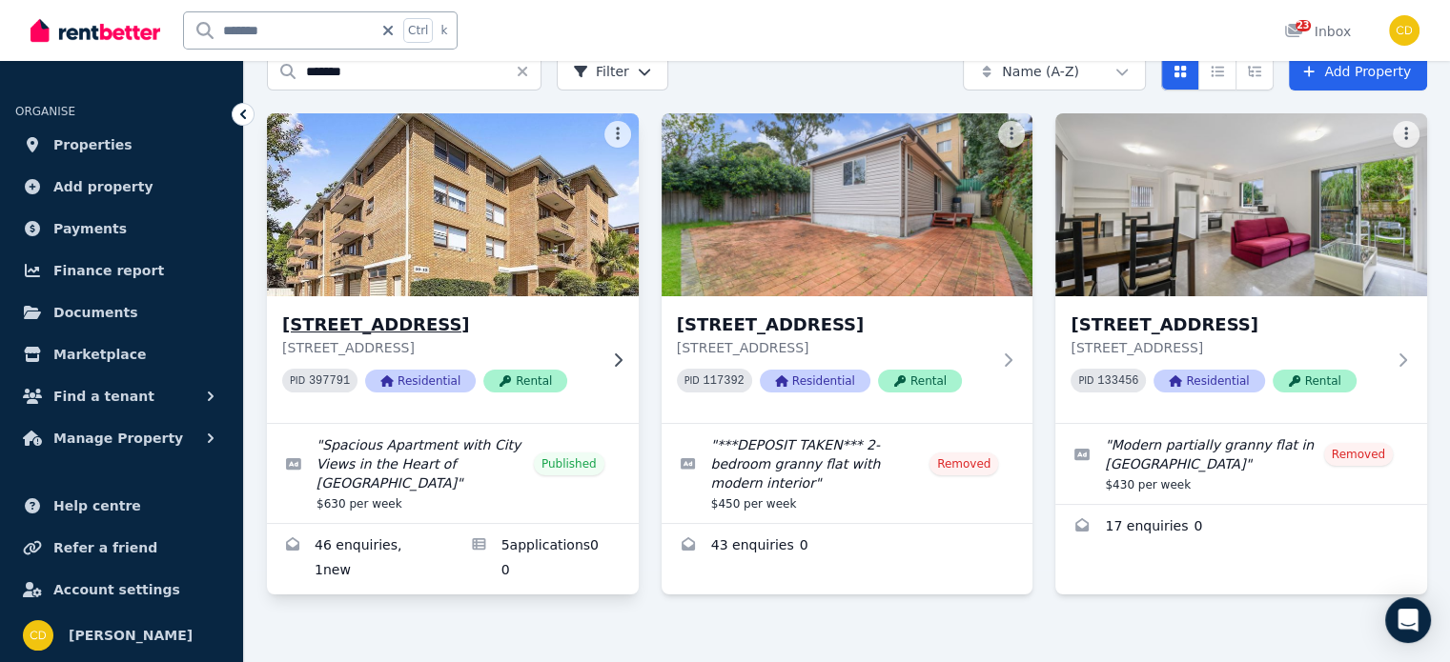
click at [541, 339] on p "[STREET_ADDRESS]" at bounding box center [439, 347] width 315 height 19
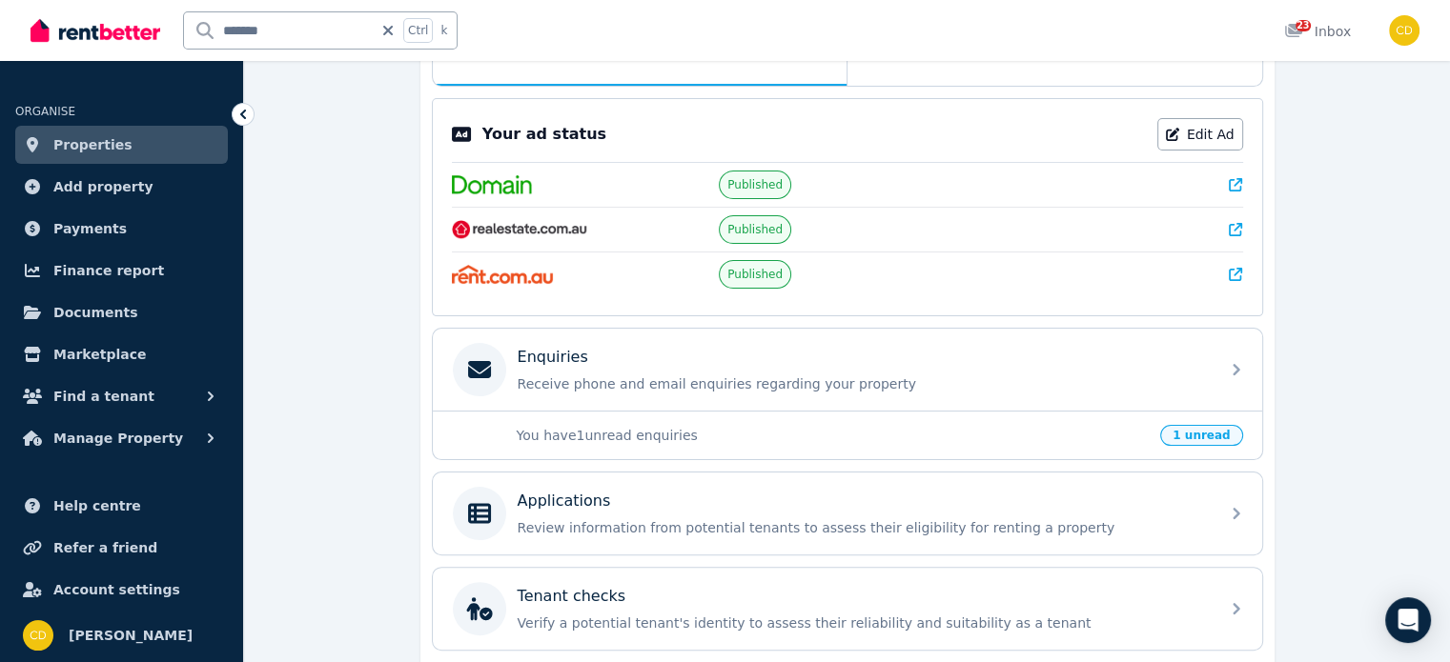
scroll to position [381, 0]
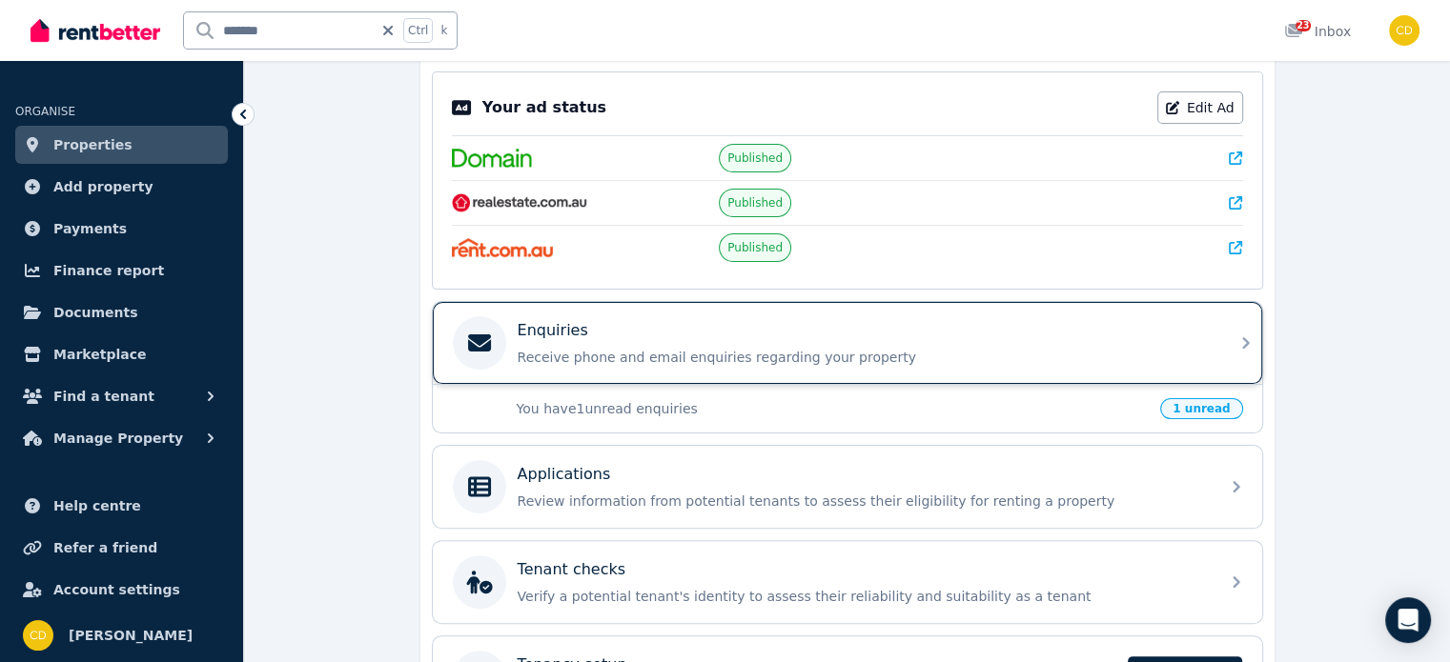
click at [546, 335] on p "Enquiries" at bounding box center [553, 330] width 71 height 23
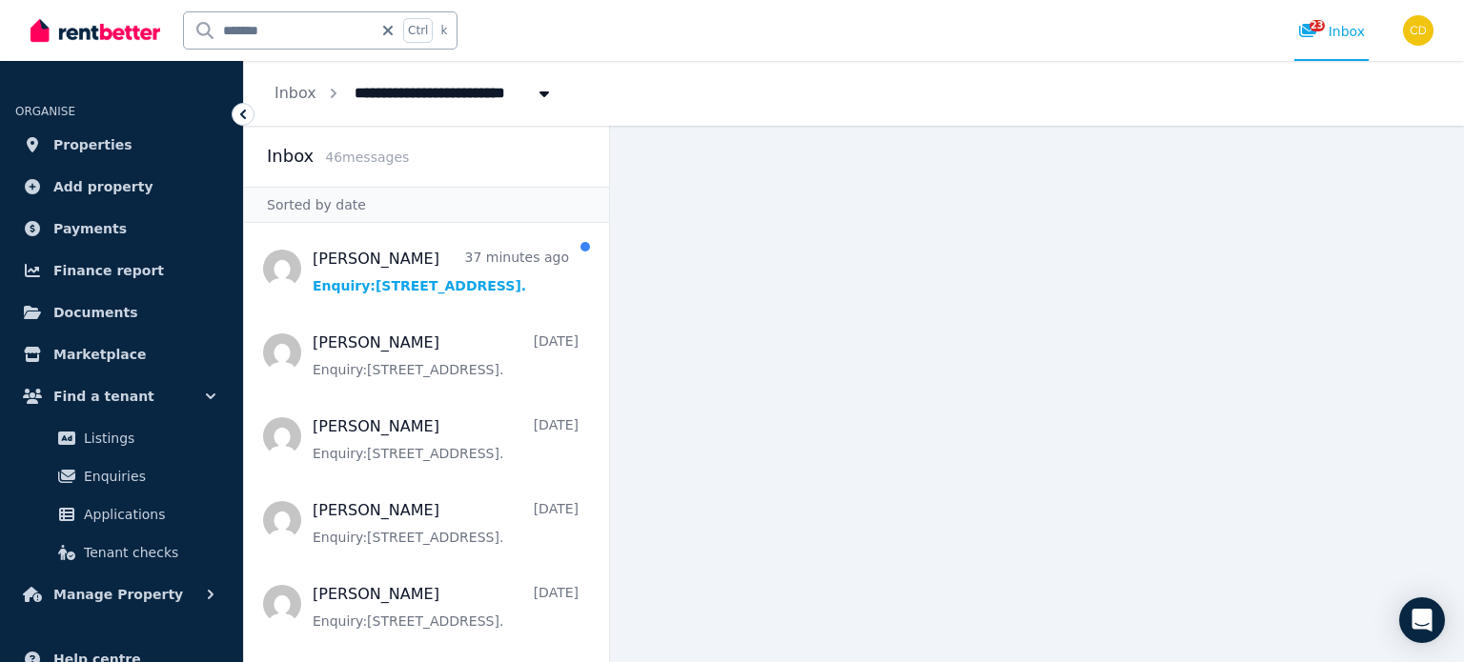
click at [341, 36] on input "*******" at bounding box center [278, 30] width 189 height 36
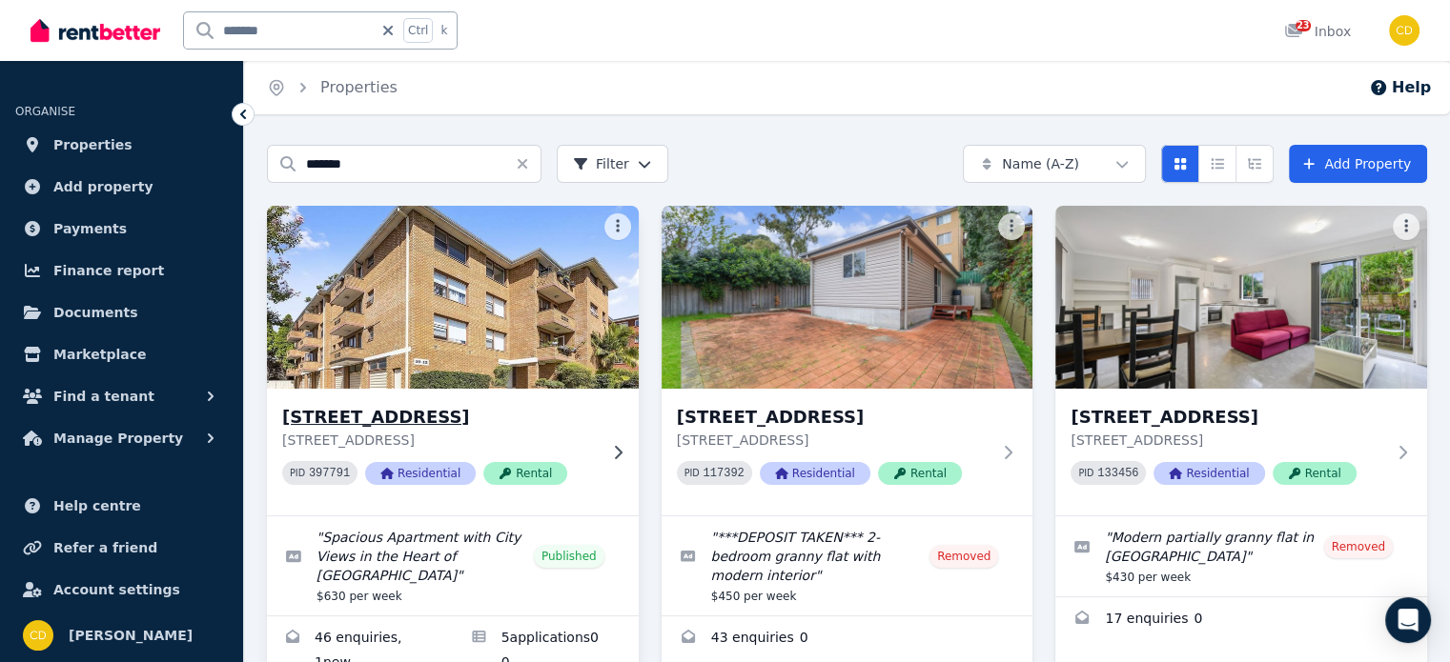
click at [471, 393] on div "[STREET_ADDRESS] PID 397791 Residential Rental" at bounding box center [453, 452] width 372 height 127
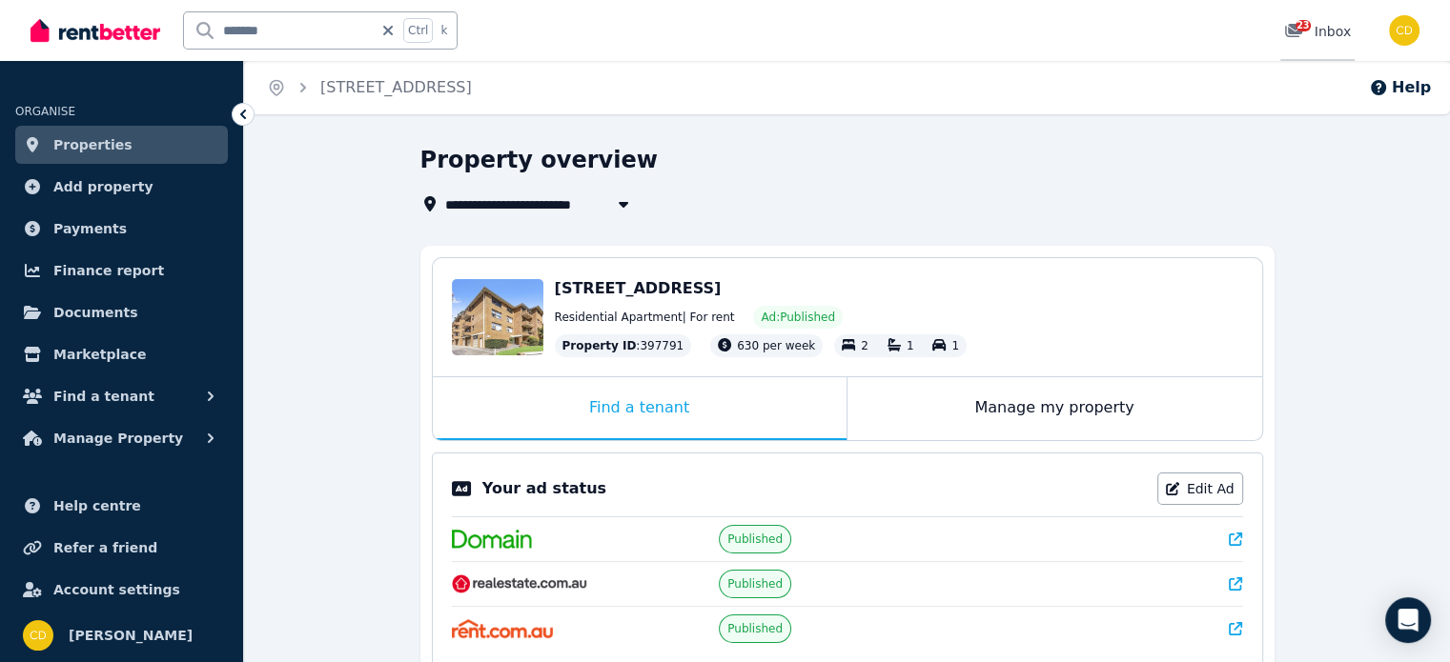
click at [1309, 39] on div "23" at bounding box center [1299, 31] width 30 height 19
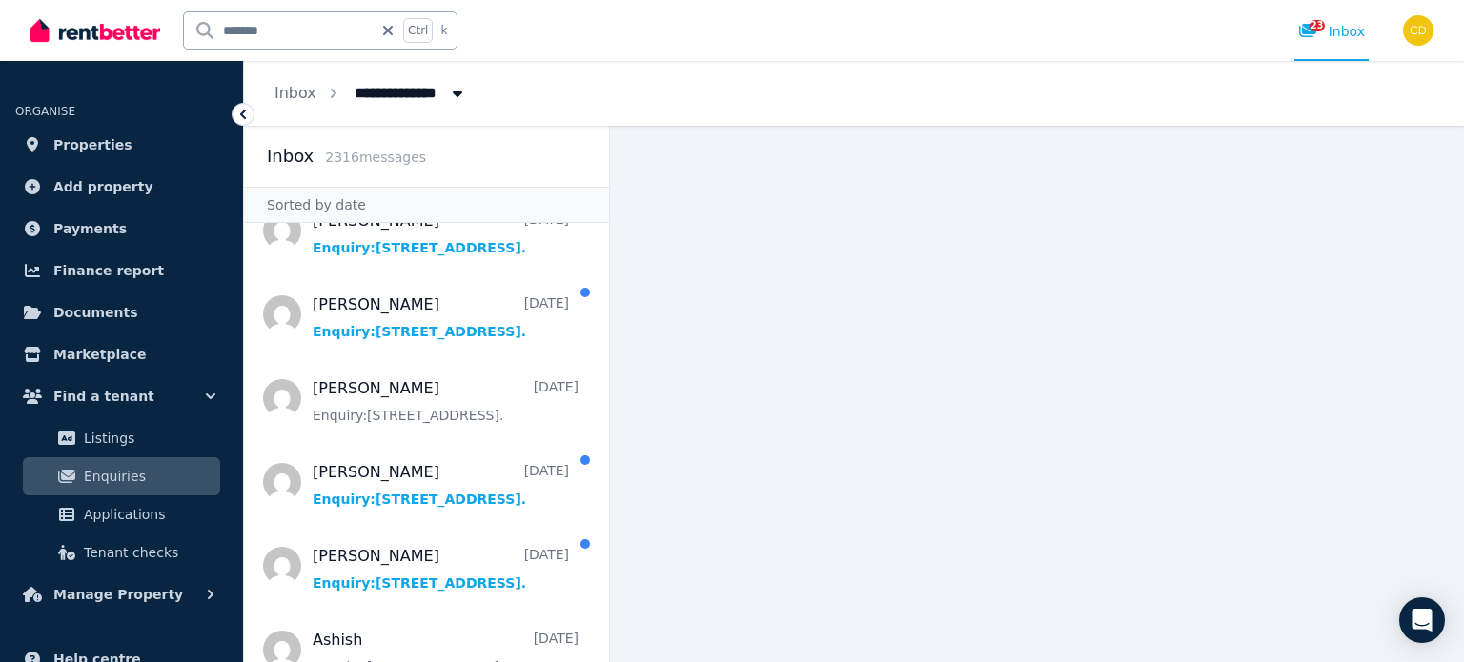
scroll to position [1811, 0]
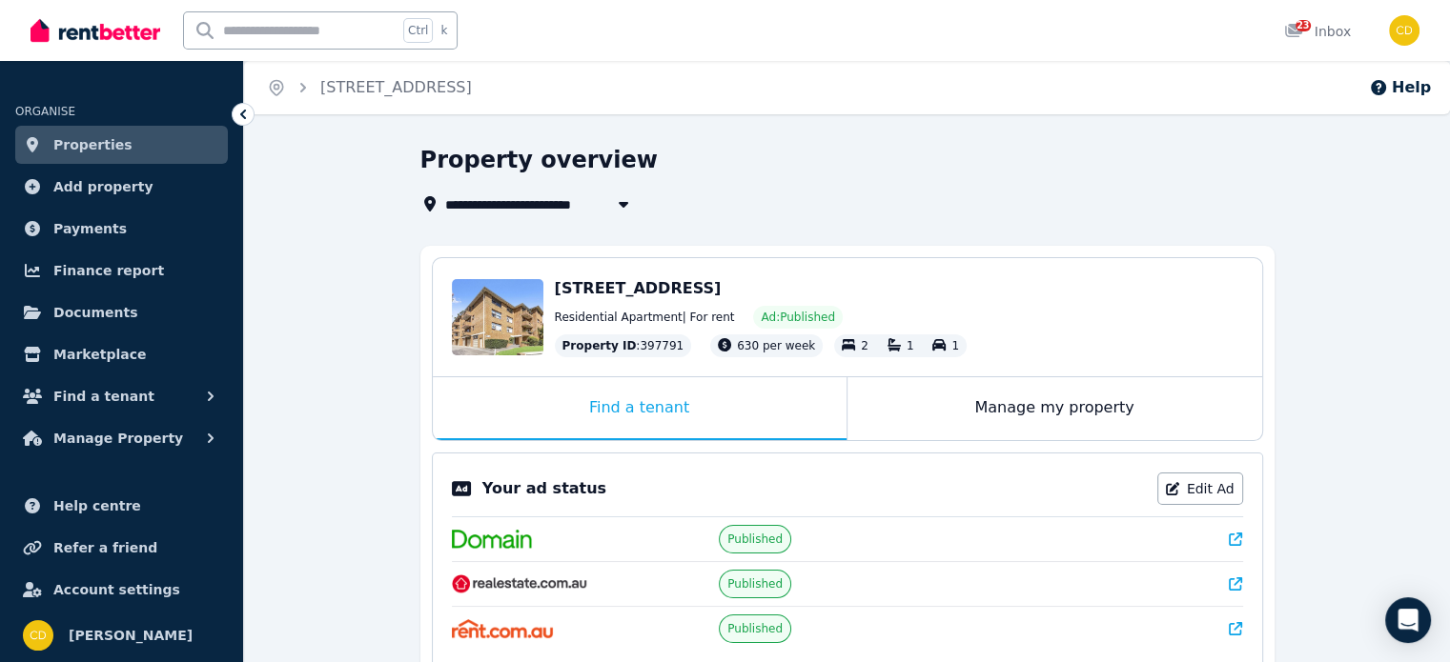
click at [1230, 540] on icon at bounding box center [1235, 539] width 13 height 13
